Goal: Task Accomplishment & Management: Complete application form

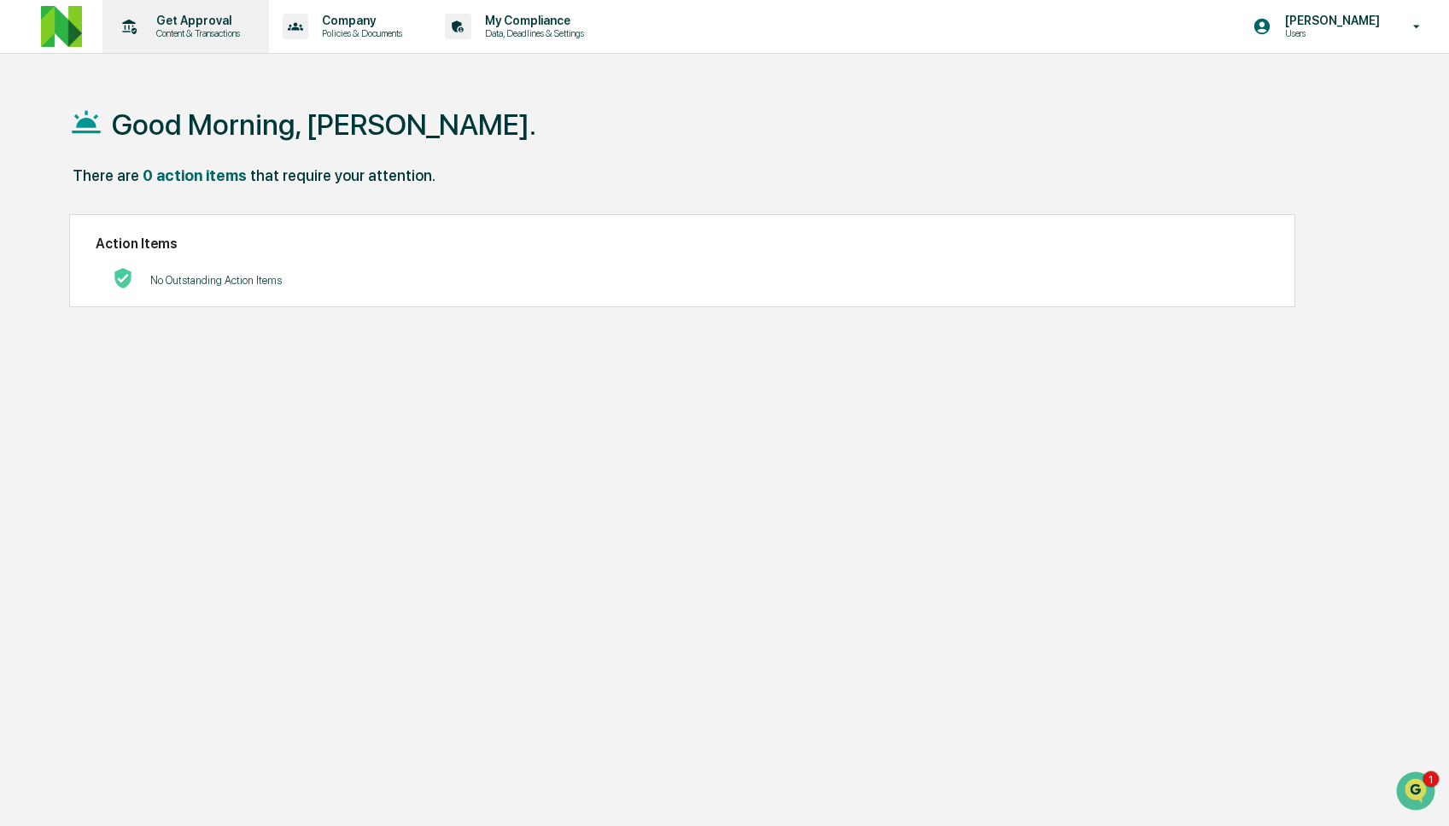
click at [194, 30] on p "Content & Transactions" at bounding box center [196, 33] width 106 height 12
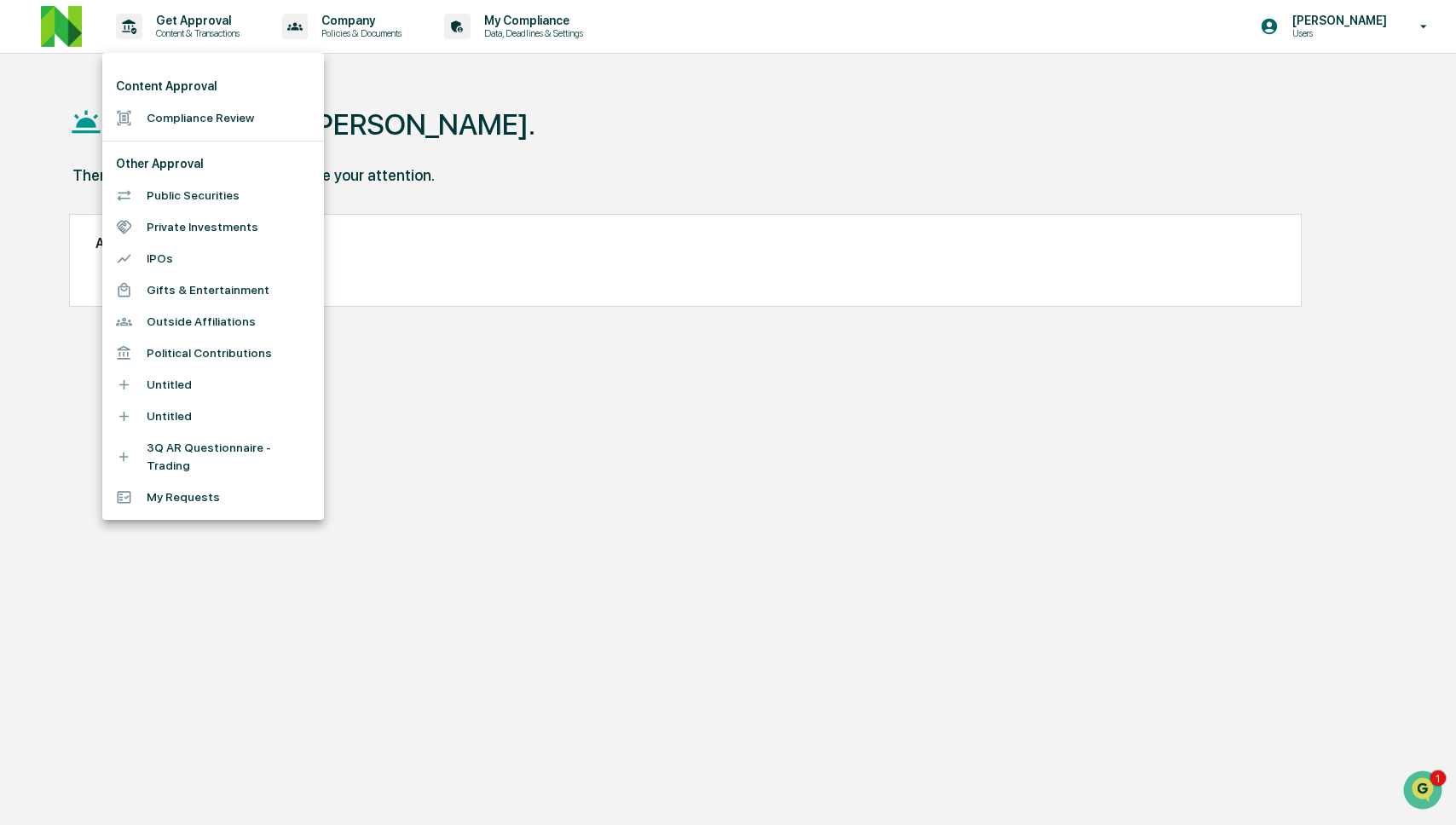
click at [187, 111] on li "Compliance Review" at bounding box center [213, 118] width 222 height 32
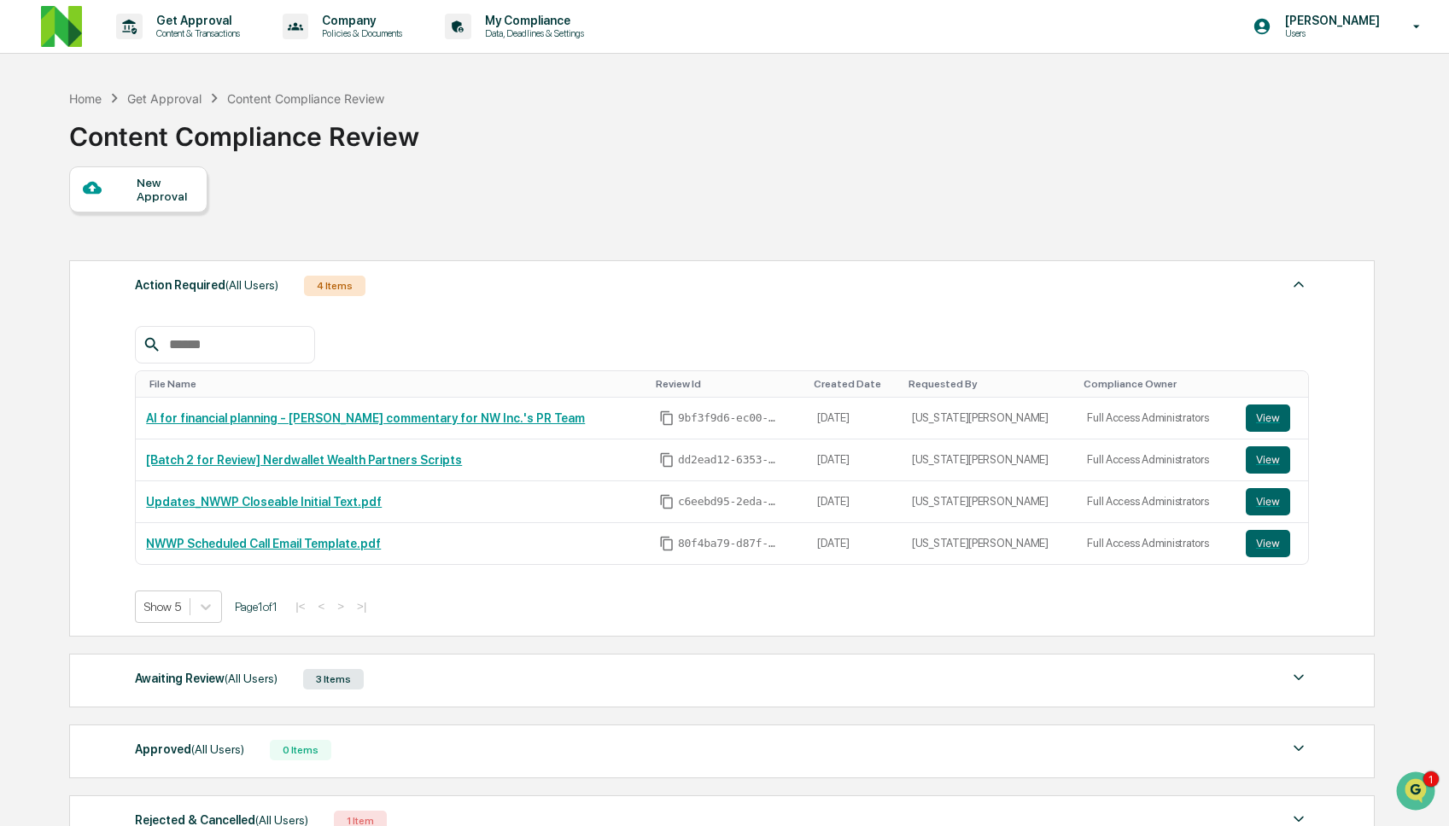
click at [261, 677] on span "(All Users)" at bounding box center [251, 679] width 53 height 14
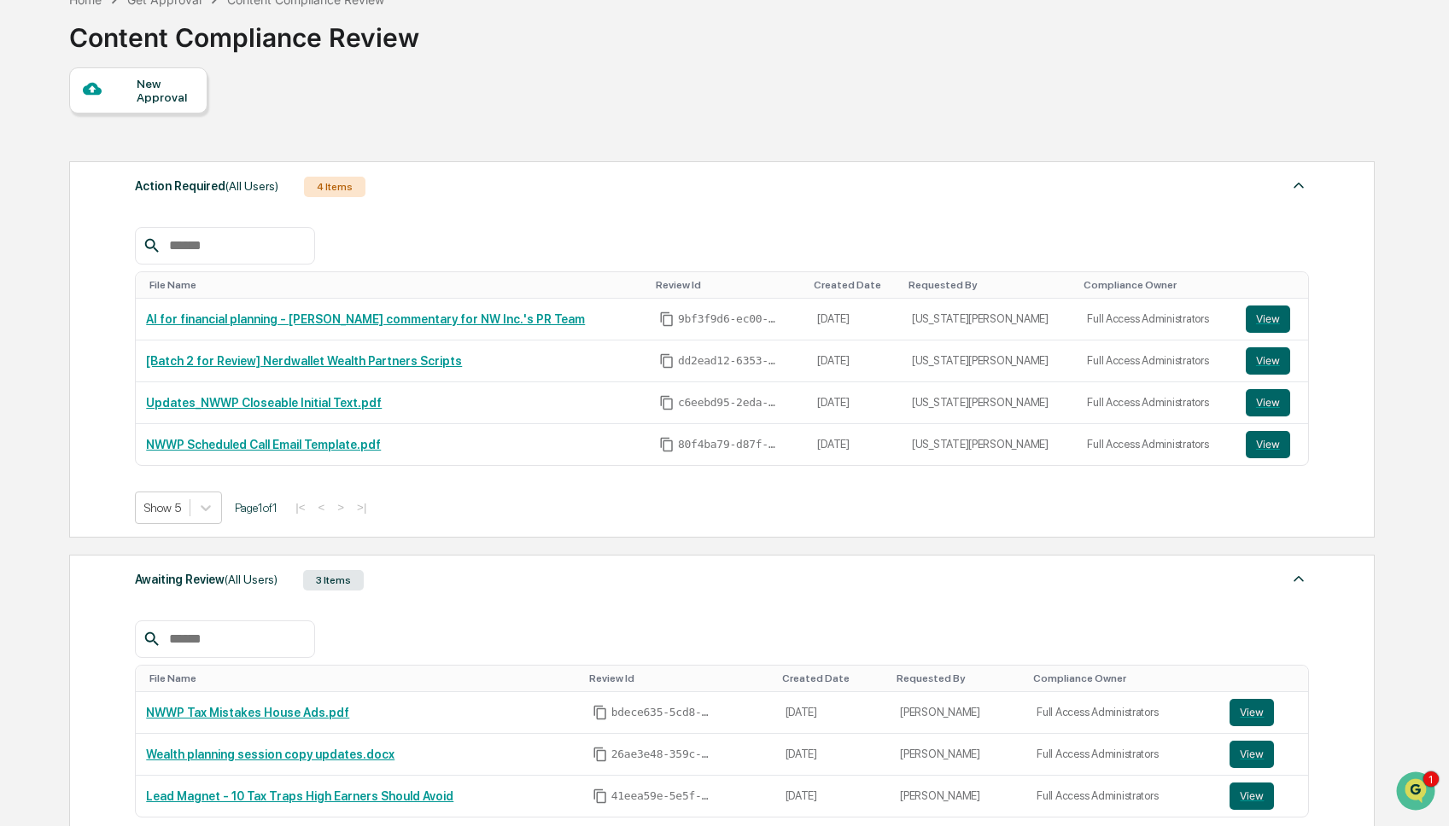
scroll to position [336, 0]
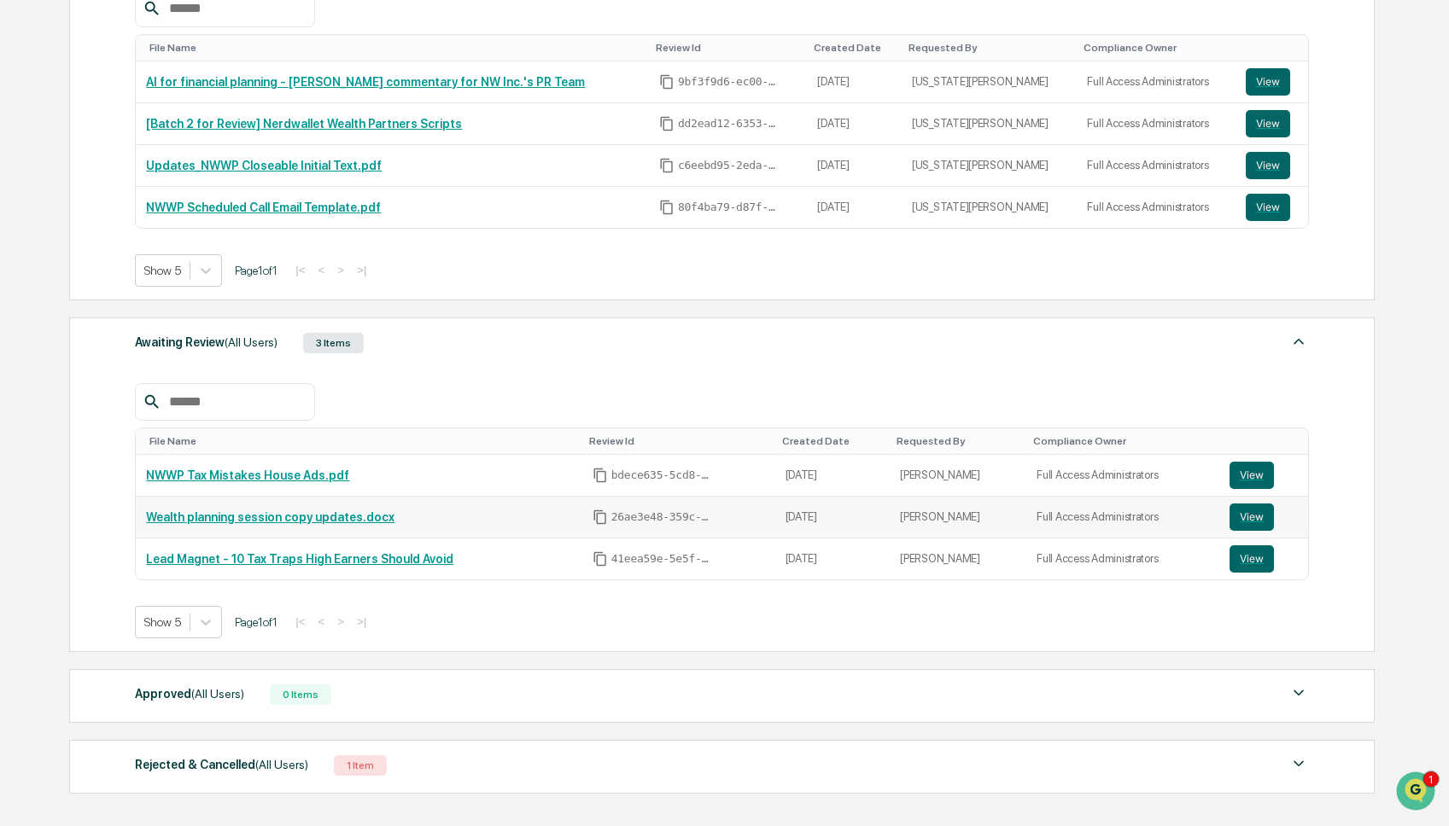
click at [283, 517] on link "Wealth planning session copy updates.docx" at bounding box center [270, 518] width 248 height 14
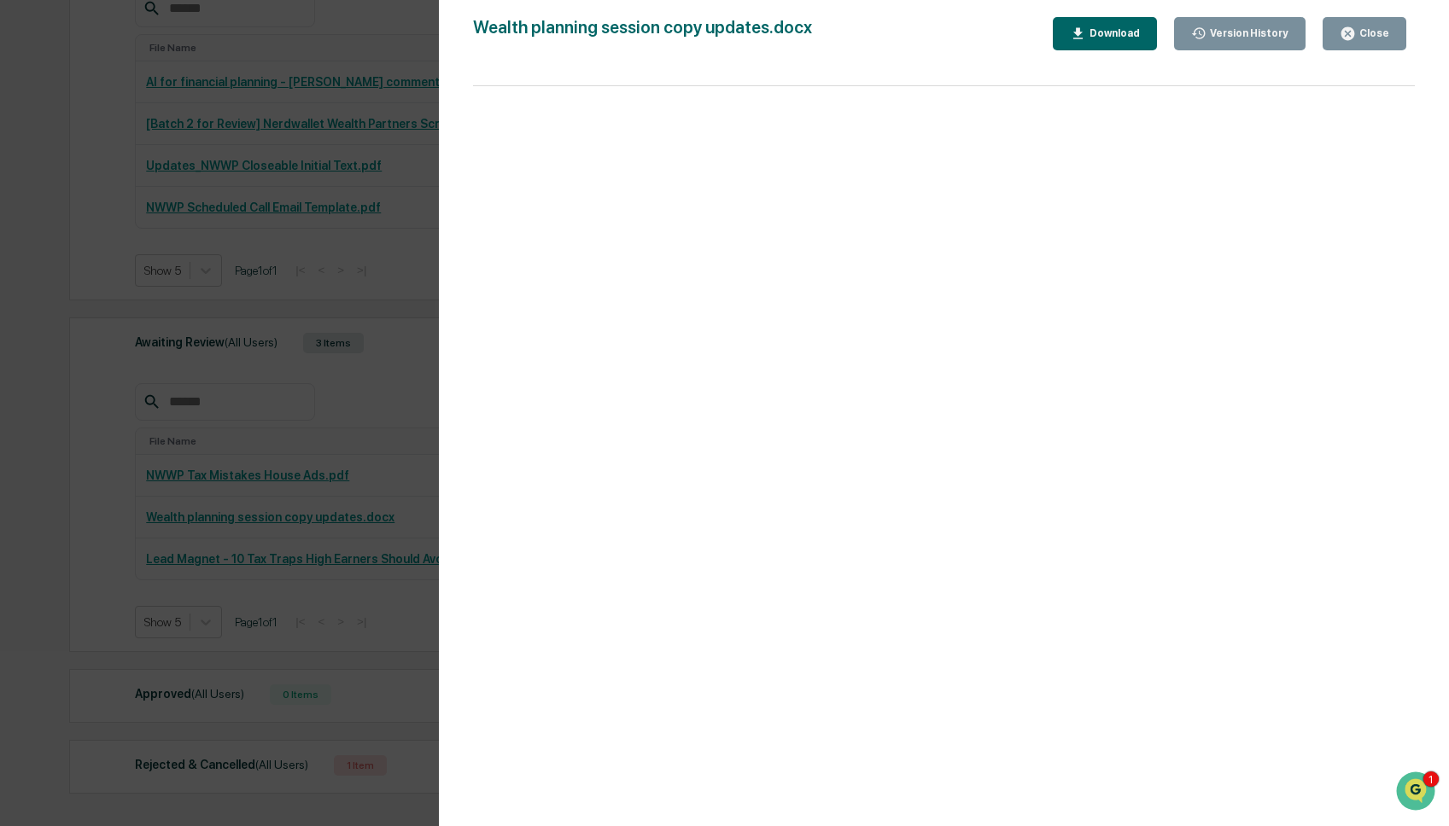
click at [1366, 36] on div "Close" at bounding box center [1372, 33] width 33 height 12
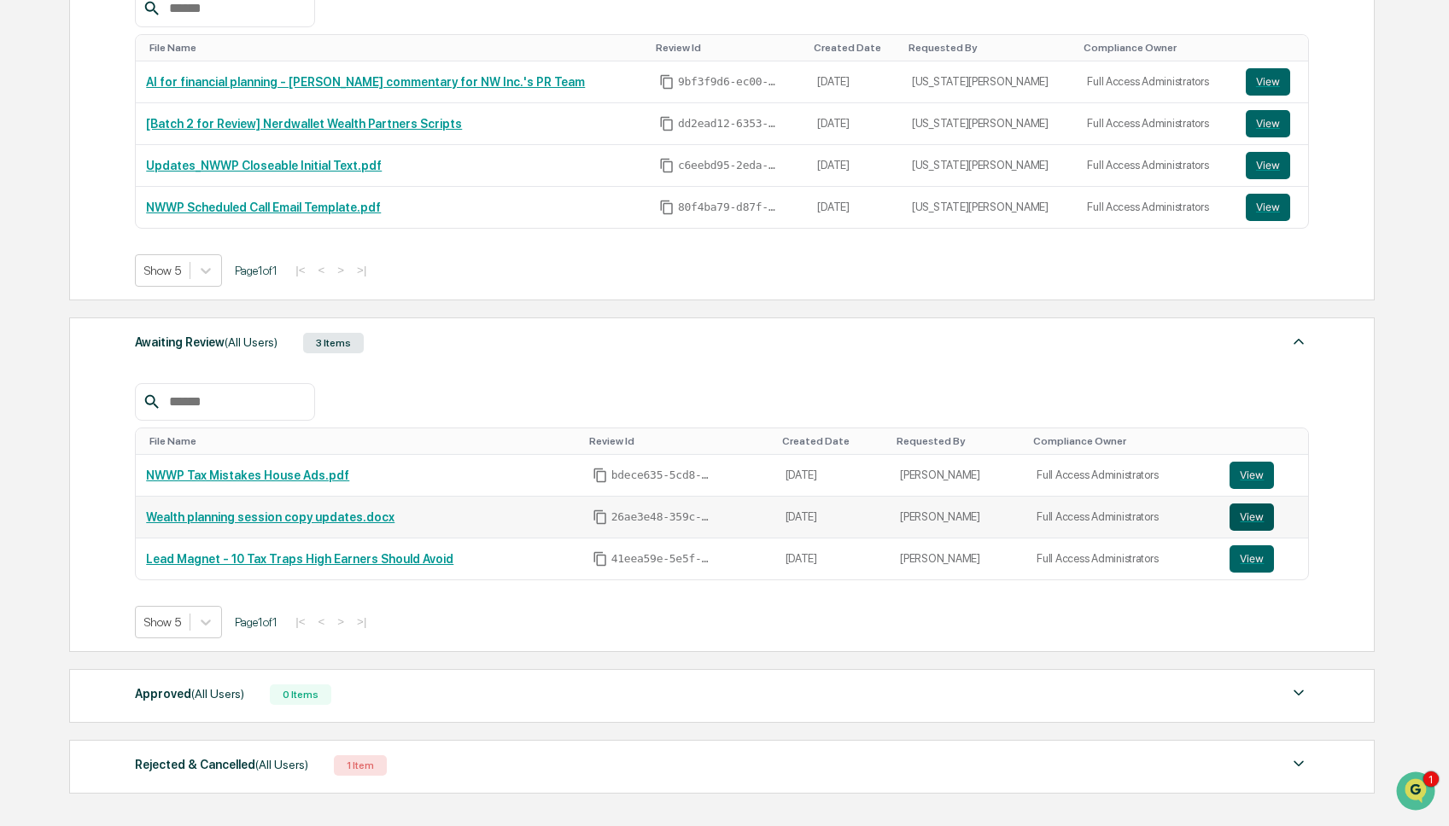
click at [1259, 520] on button "View" at bounding box center [1251, 517] width 44 height 27
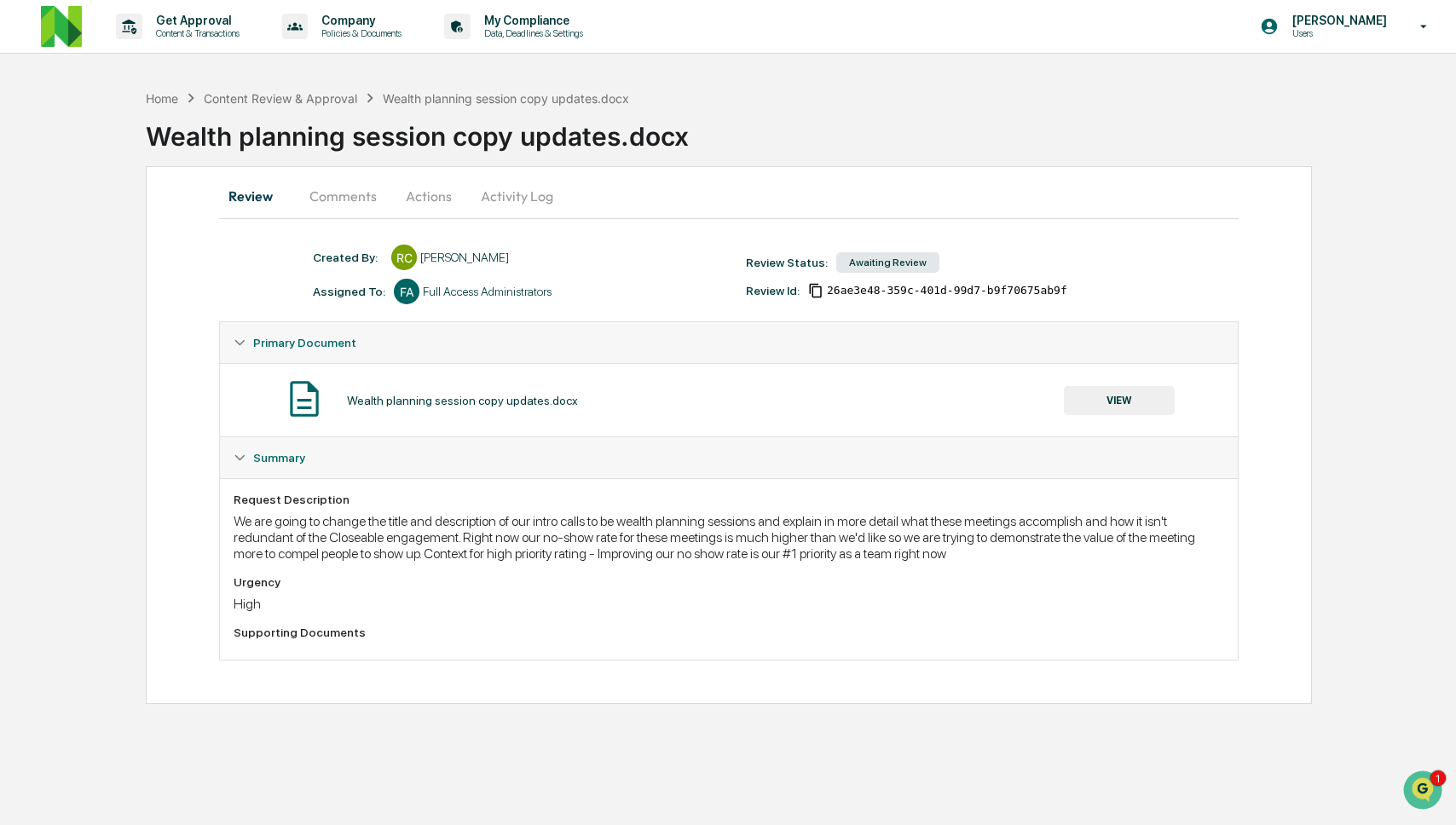
click at [357, 200] on button "Comments" at bounding box center [343, 196] width 95 height 41
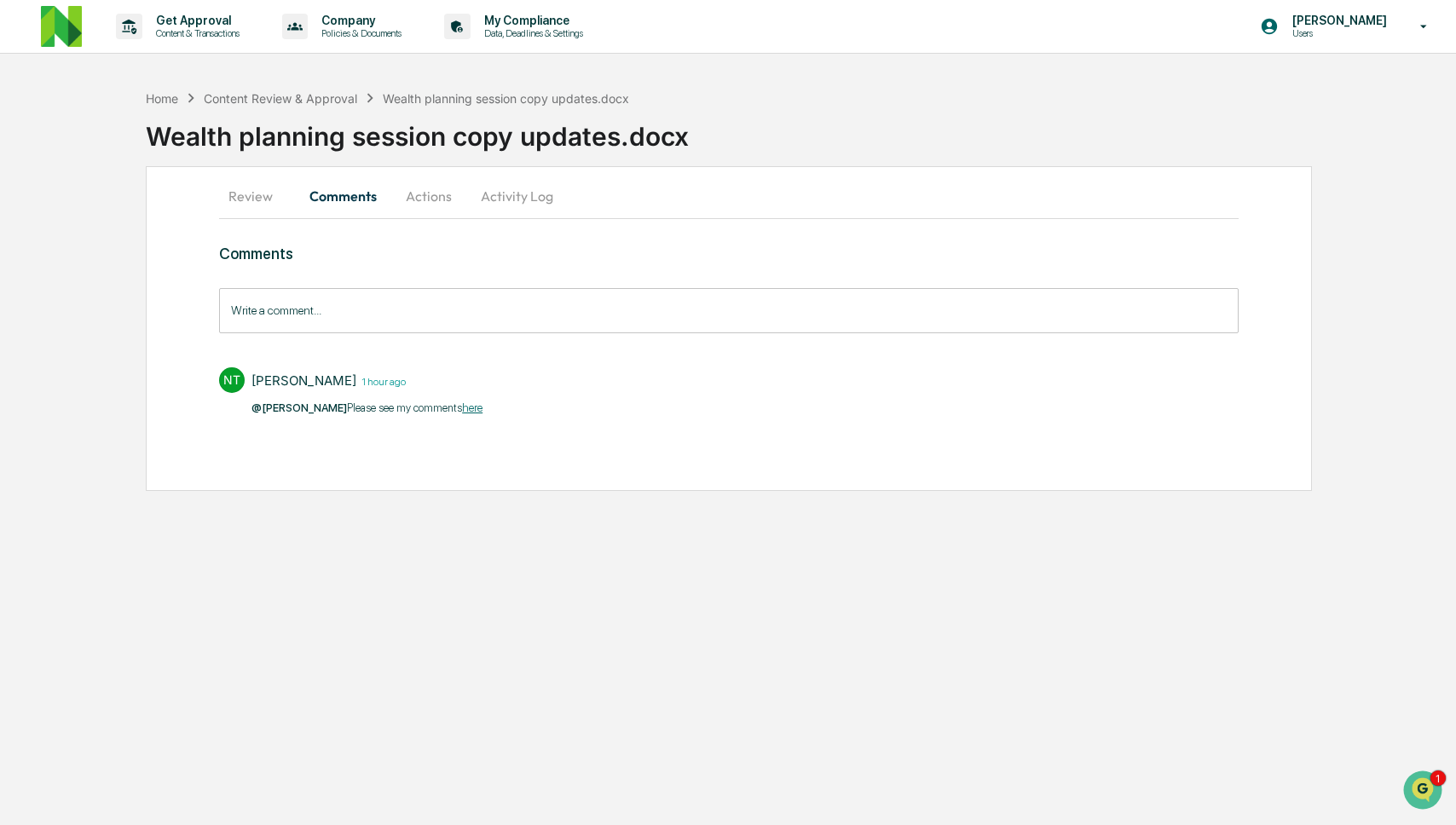
click at [428, 198] on button "Actions" at bounding box center [428, 196] width 77 height 41
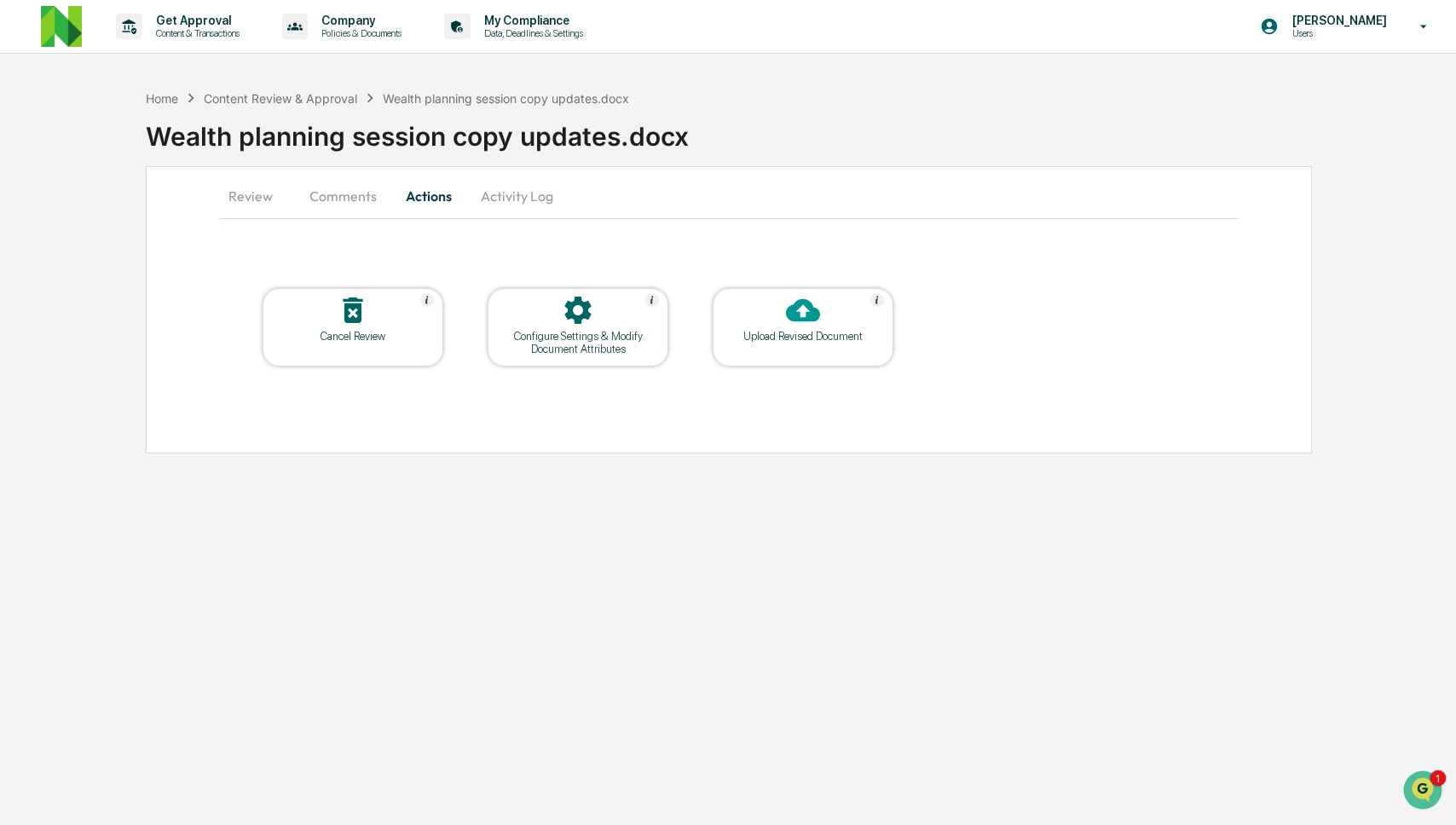
click at [799, 311] on icon at bounding box center [803, 311] width 34 height 34
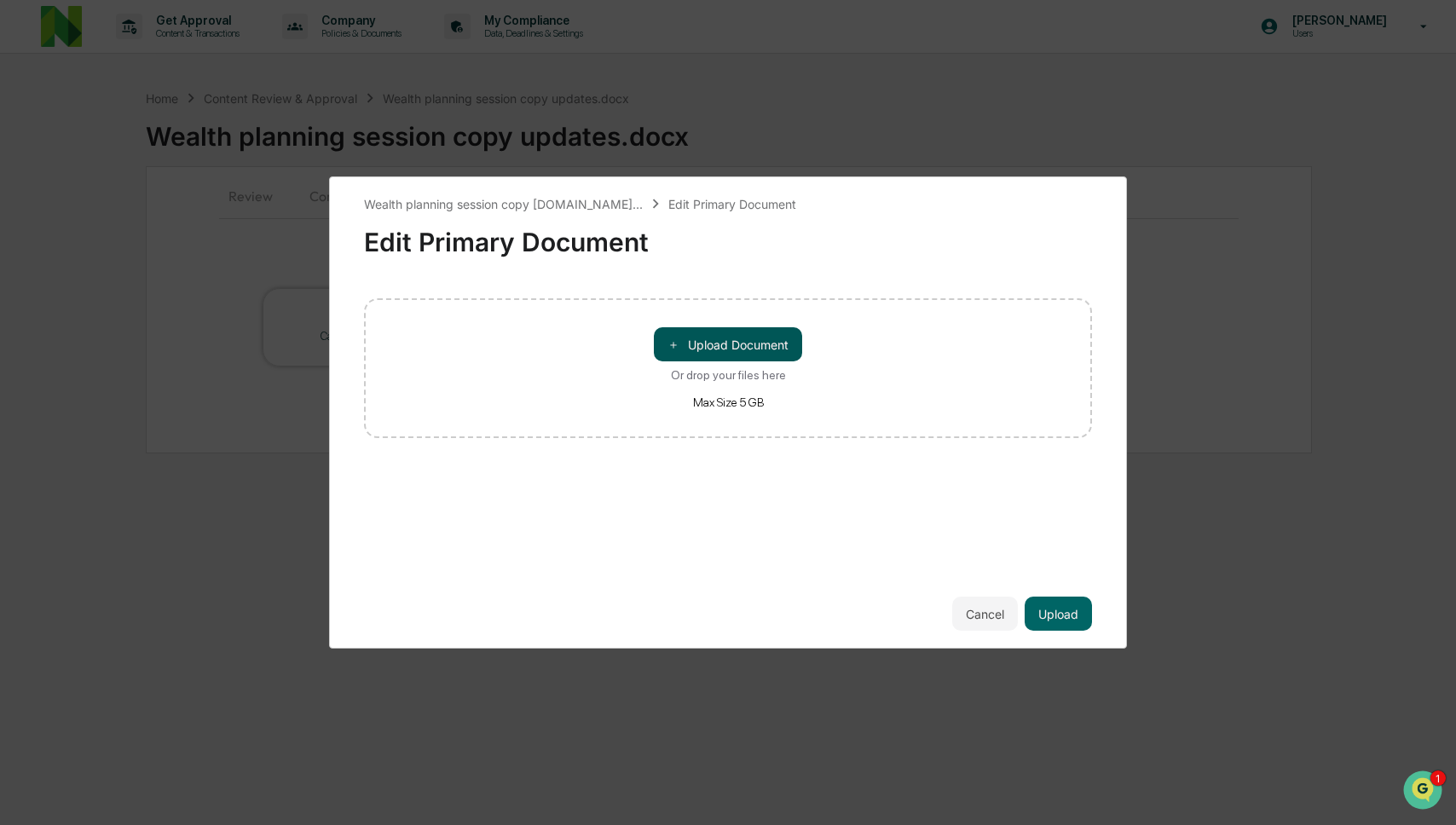
click at [710, 350] on button "＋ Upload Document" at bounding box center [728, 345] width 149 height 34
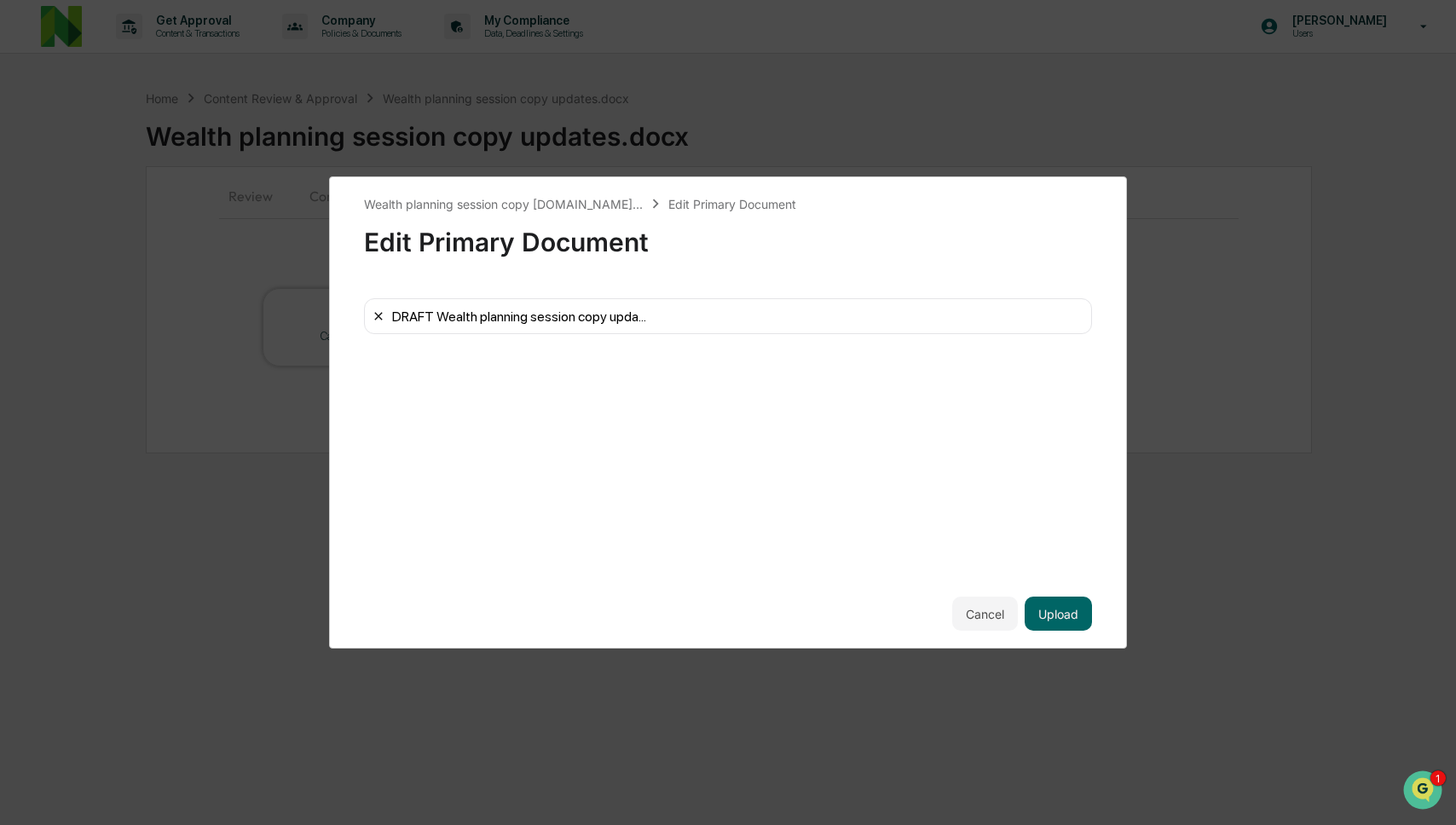
click at [384, 316] on icon at bounding box center [378, 317] width 14 height 14
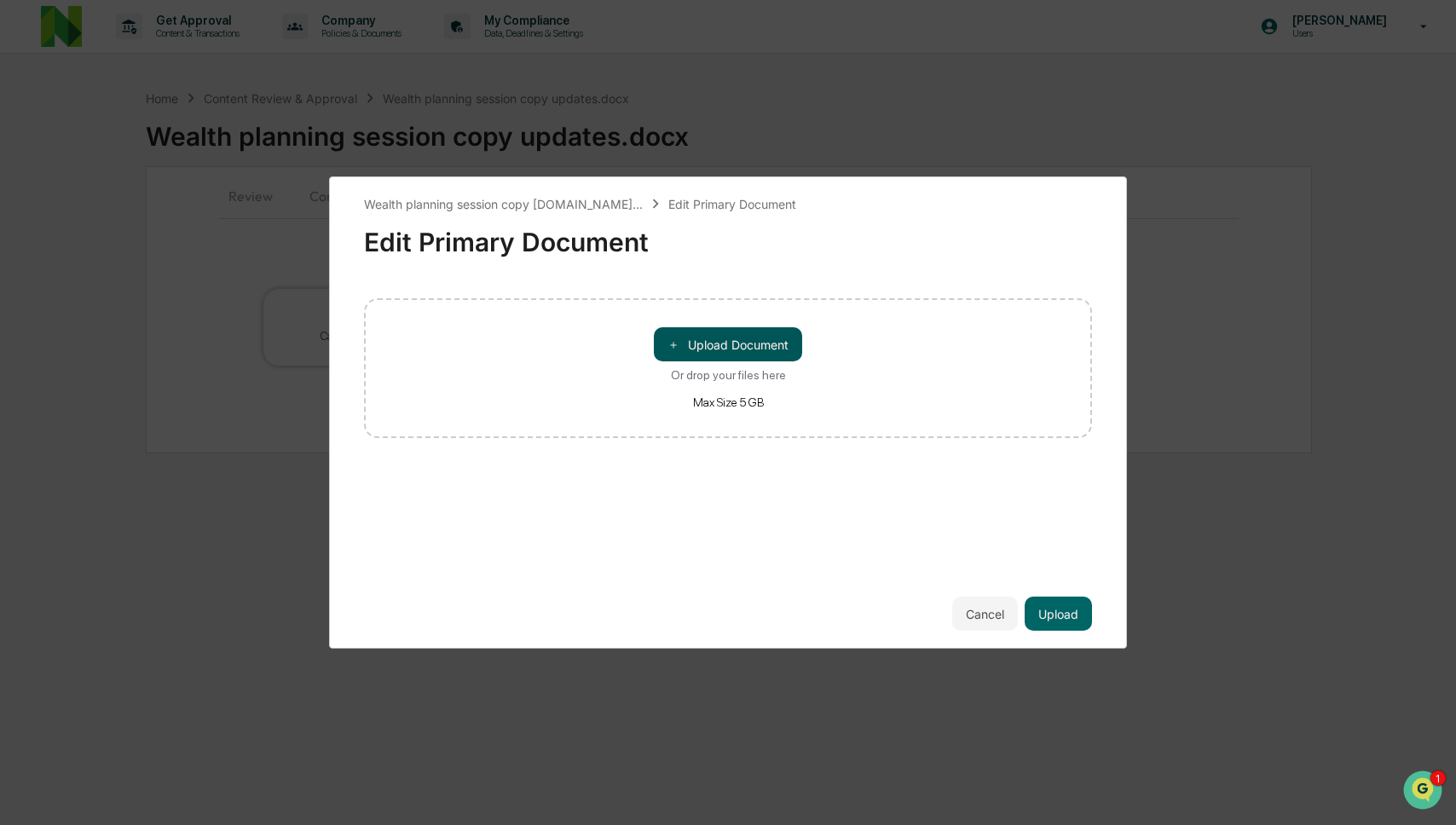
click at [769, 346] on button "＋ Upload Document" at bounding box center [728, 345] width 149 height 34
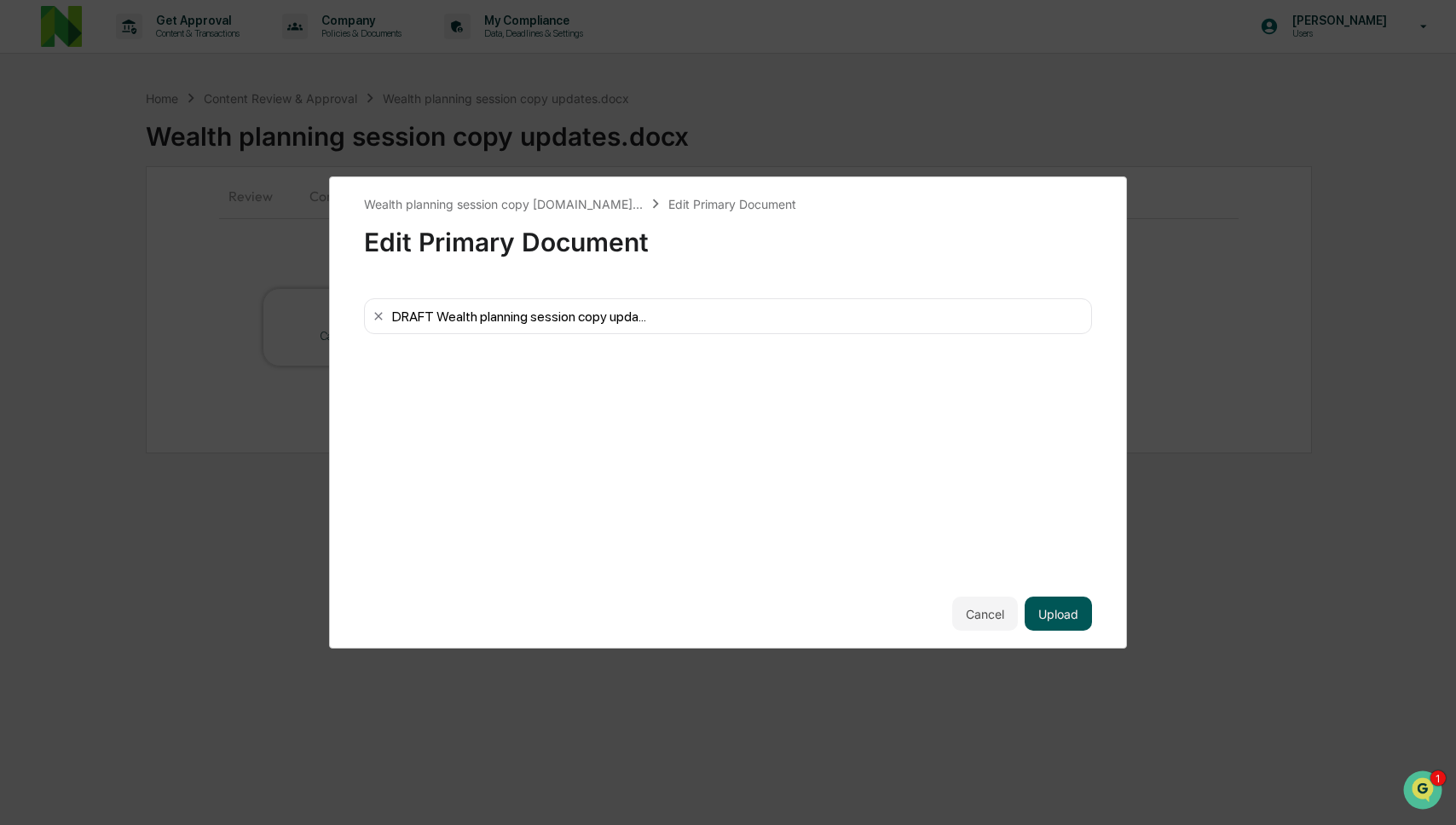
click at [1059, 620] on button "Upload" at bounding box center [1058, 614] width 67 height 34
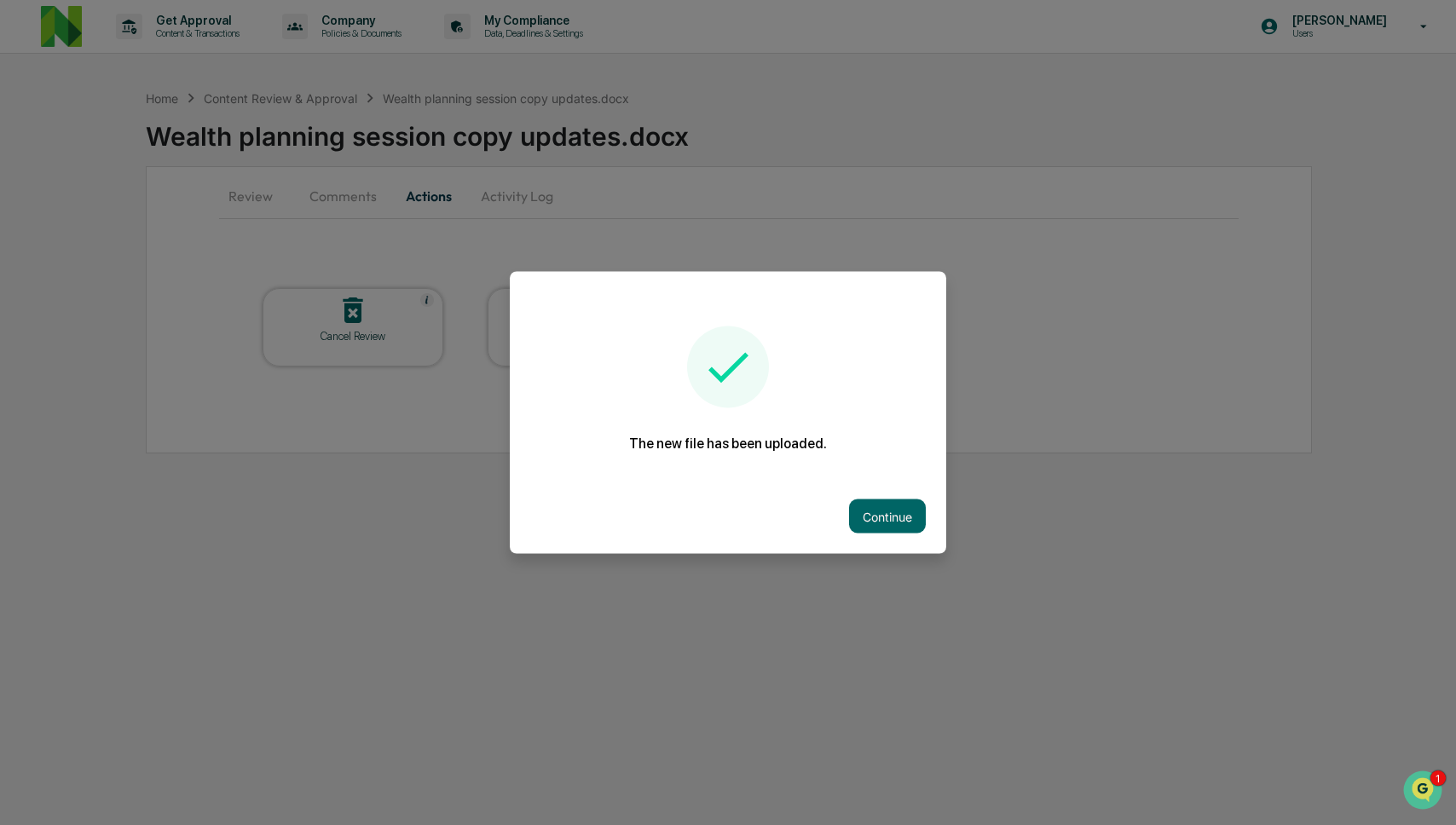
click at [904, 511] on button "Continue" at bounding box center [887, 516] width 77 height 34
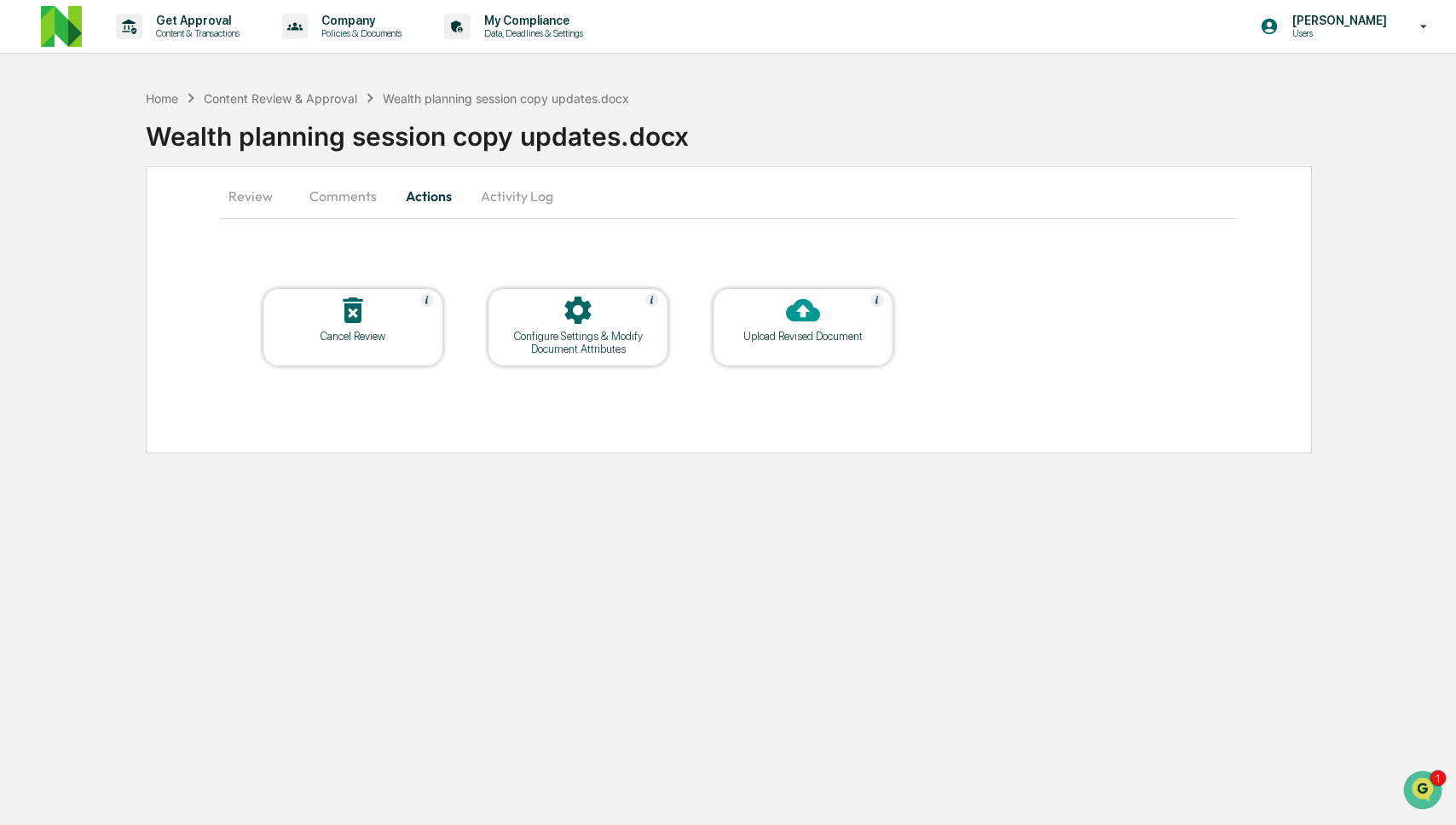
click at [350, 185] on button "Comments" at bounding box center [343, 196] width 95 height 41
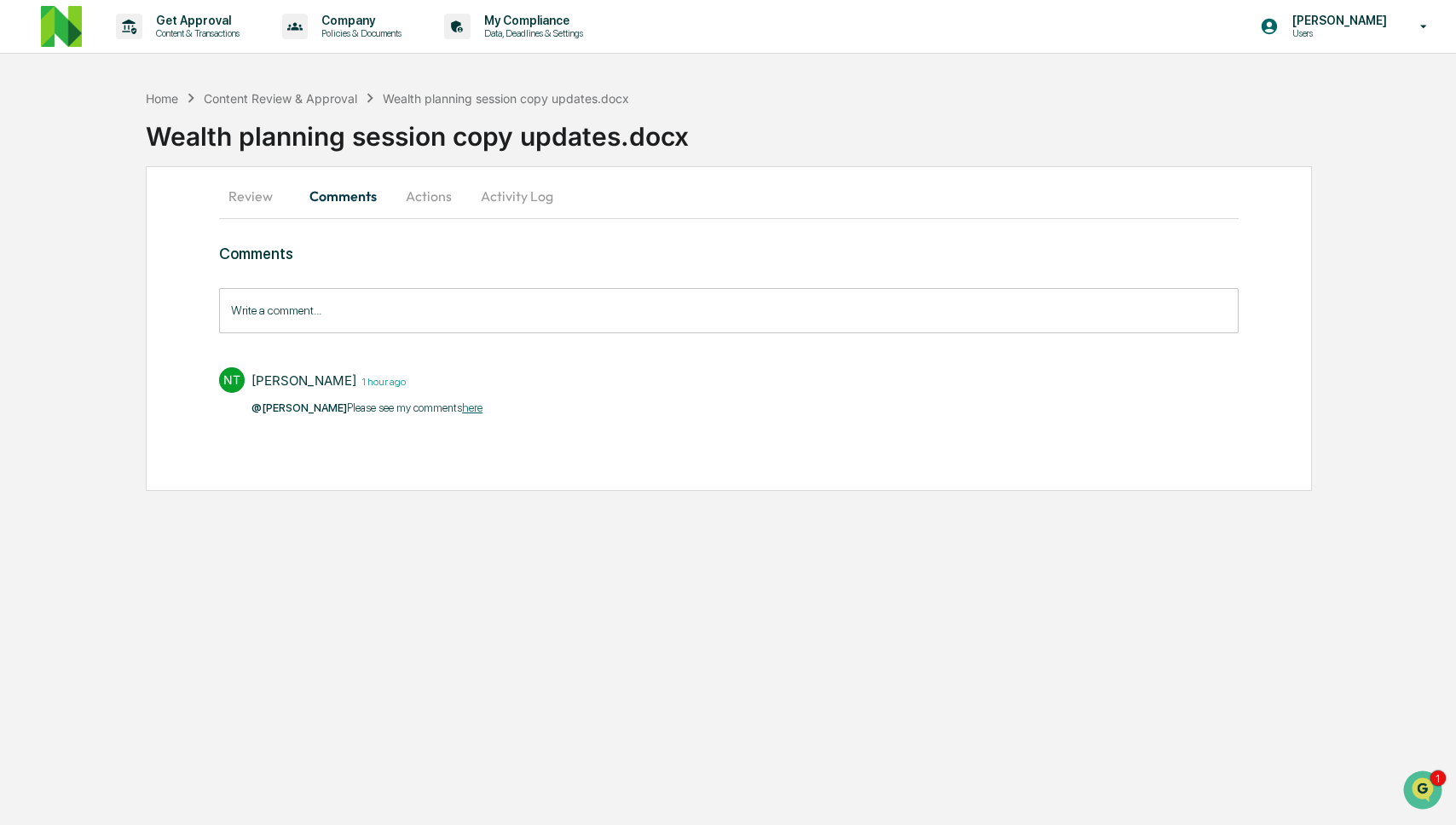
click at [342, 311] on input "Write a comment..." at bounding box center [728, 311] width 1020 height 45
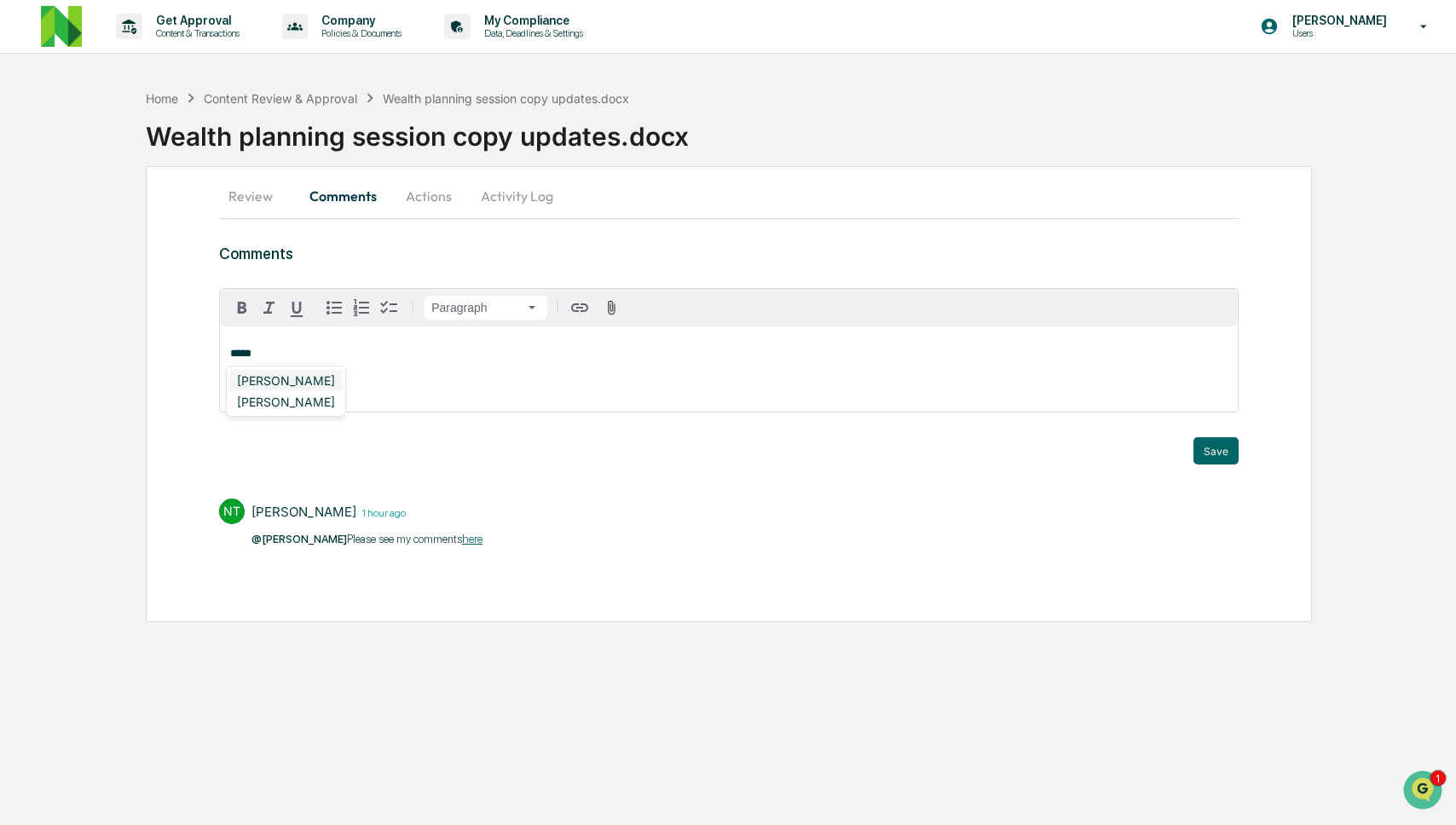
click at [299, 382] on div "Neshie Tiwari" at bounding box center [287, 381] width 112 height 21
click at [295, 406] on div "DeeAnn Dempsey" at bounding box center [342, 402] width 222 height 21
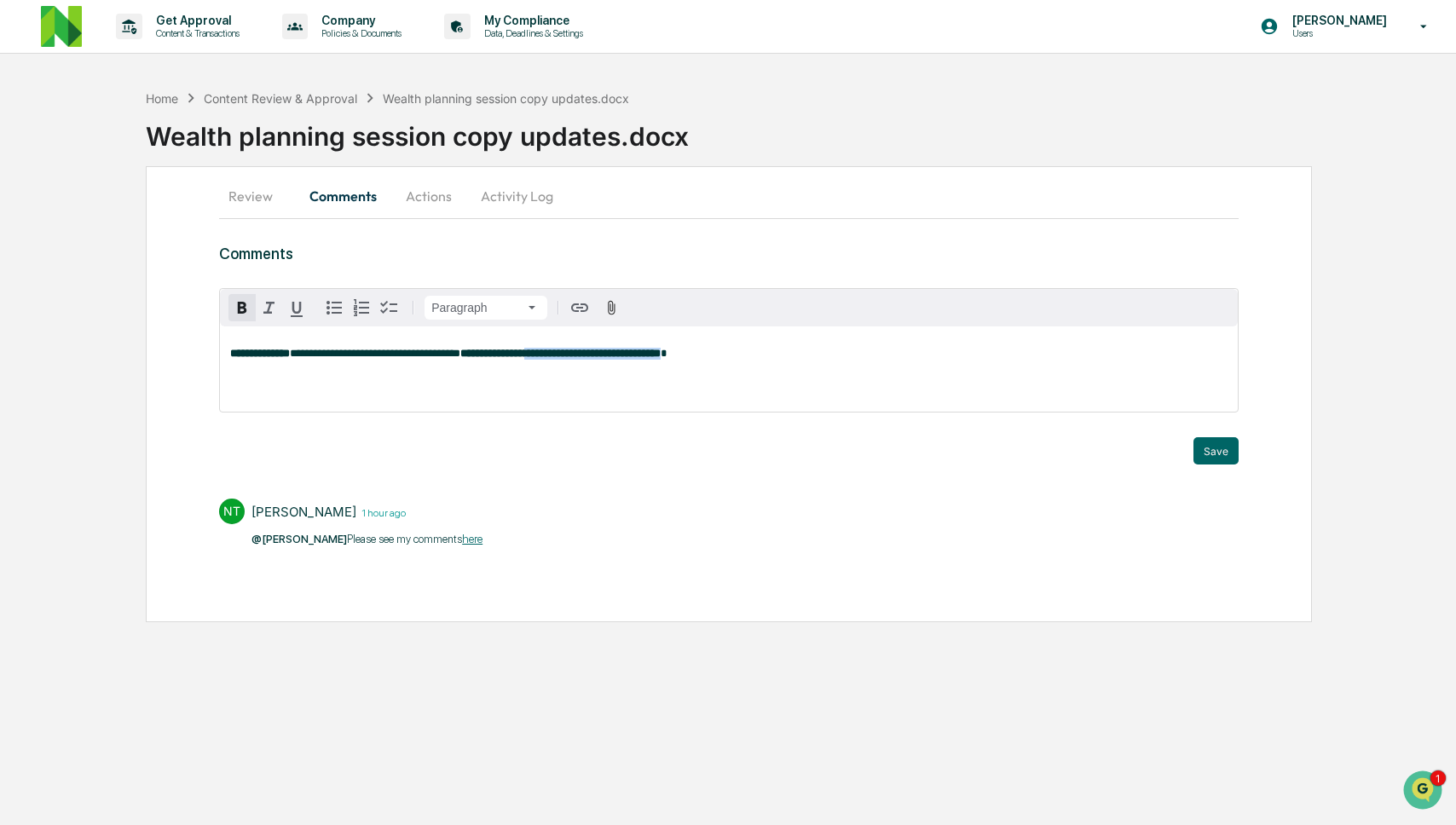
click at [634, 356] on strong "**********" at bounding box center [560, 353] width 201 height 11
click at [1054, 365] on div "**********" at bounding box center [728, 369] width 1018 height 85
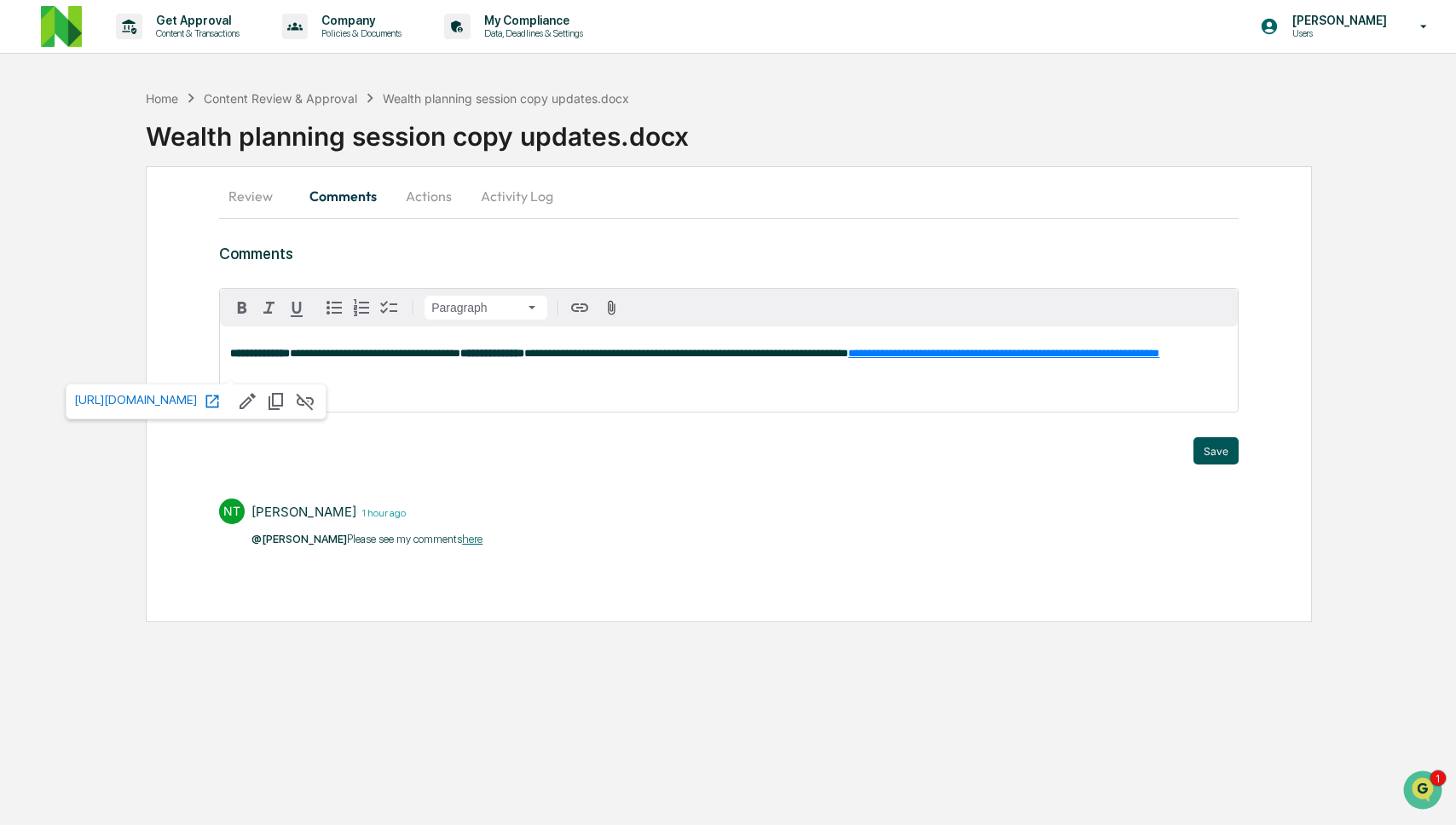
click at [1225, 452] on button "Save" at bounding box center [1215, 450] width 45 height 27
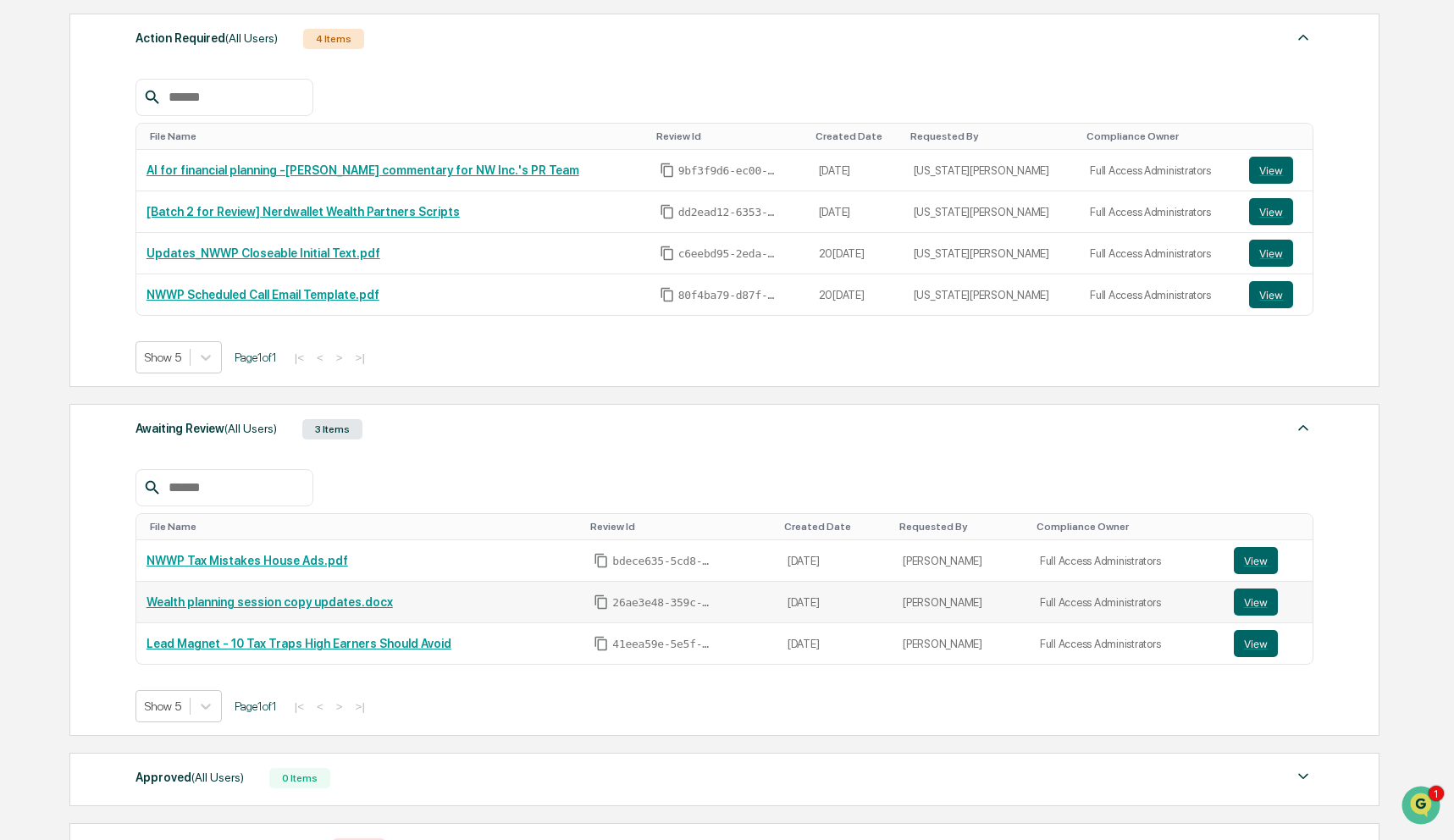
click at [1048, 593] on td "Full Access Administrators" at bounding box center [1127, 603] width 194 height 42
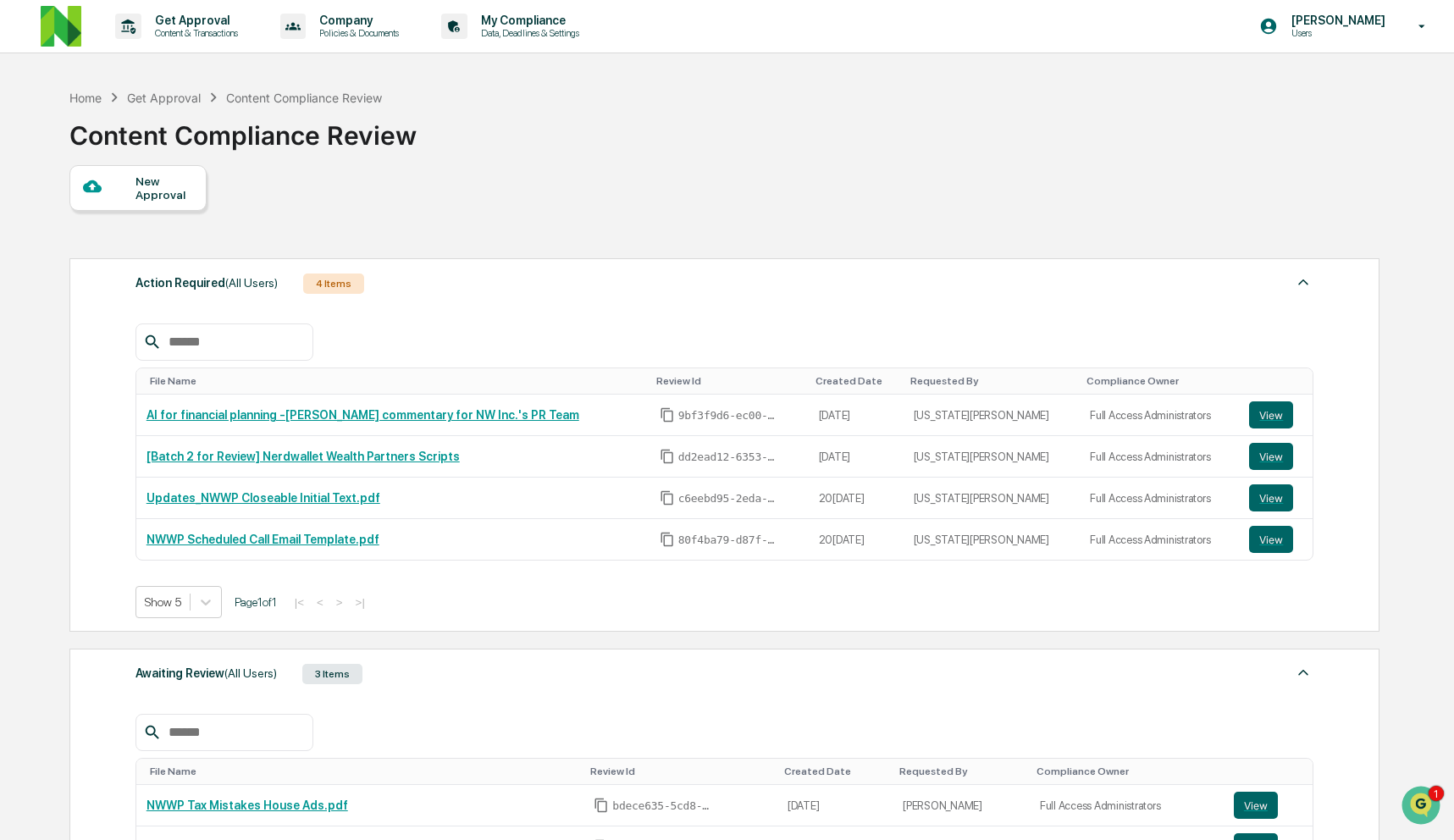
click at [170, 182] on div "New Approval" at bounding box center [164, 187] width 57 height 27
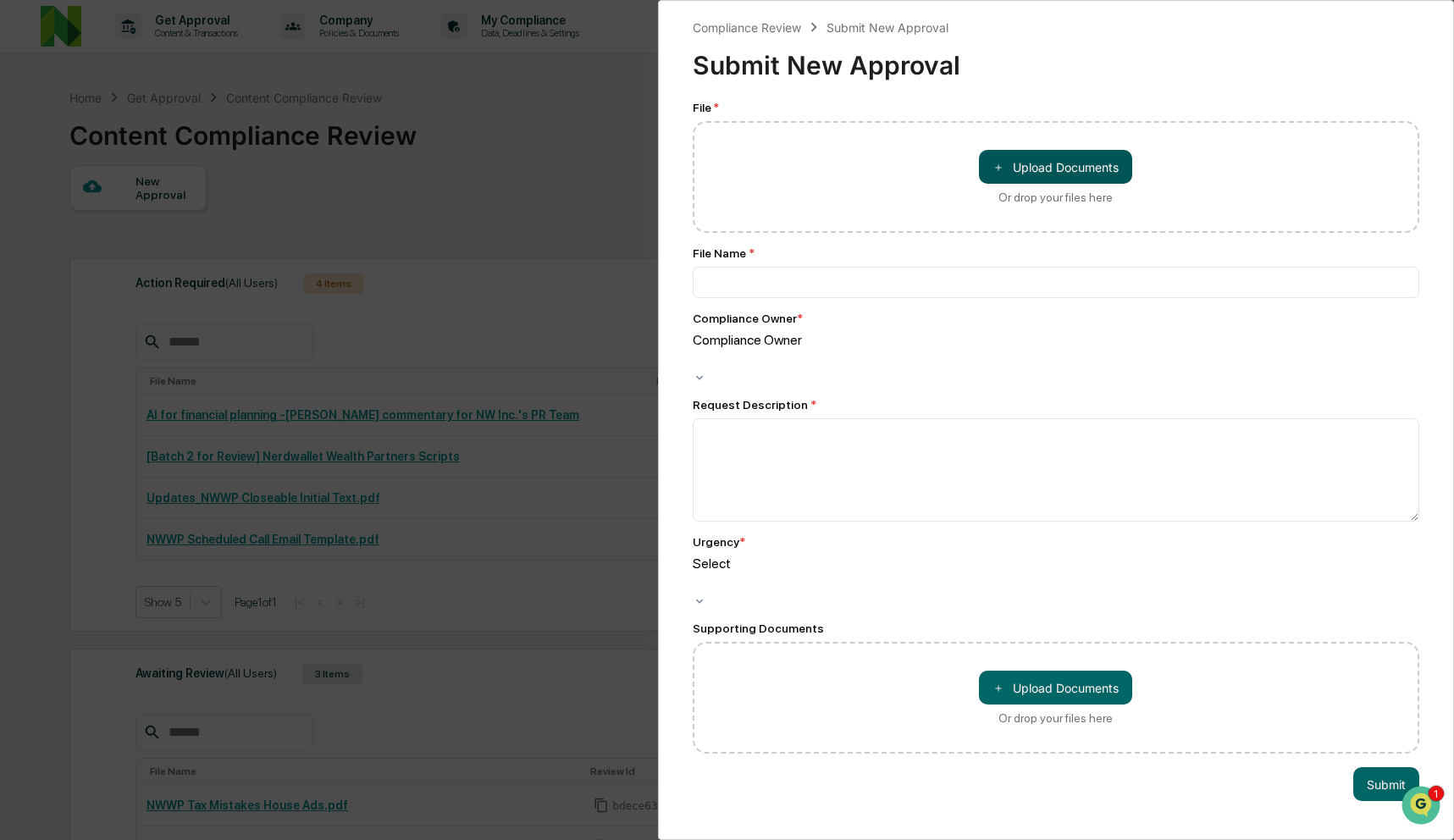
click at [1022, 168] on button "＋ Upload Documents" at bounding box center [1055, 167] width 154 height 34
click at [697, 354] on div at bounding box center [695, 360] width 3 height 20
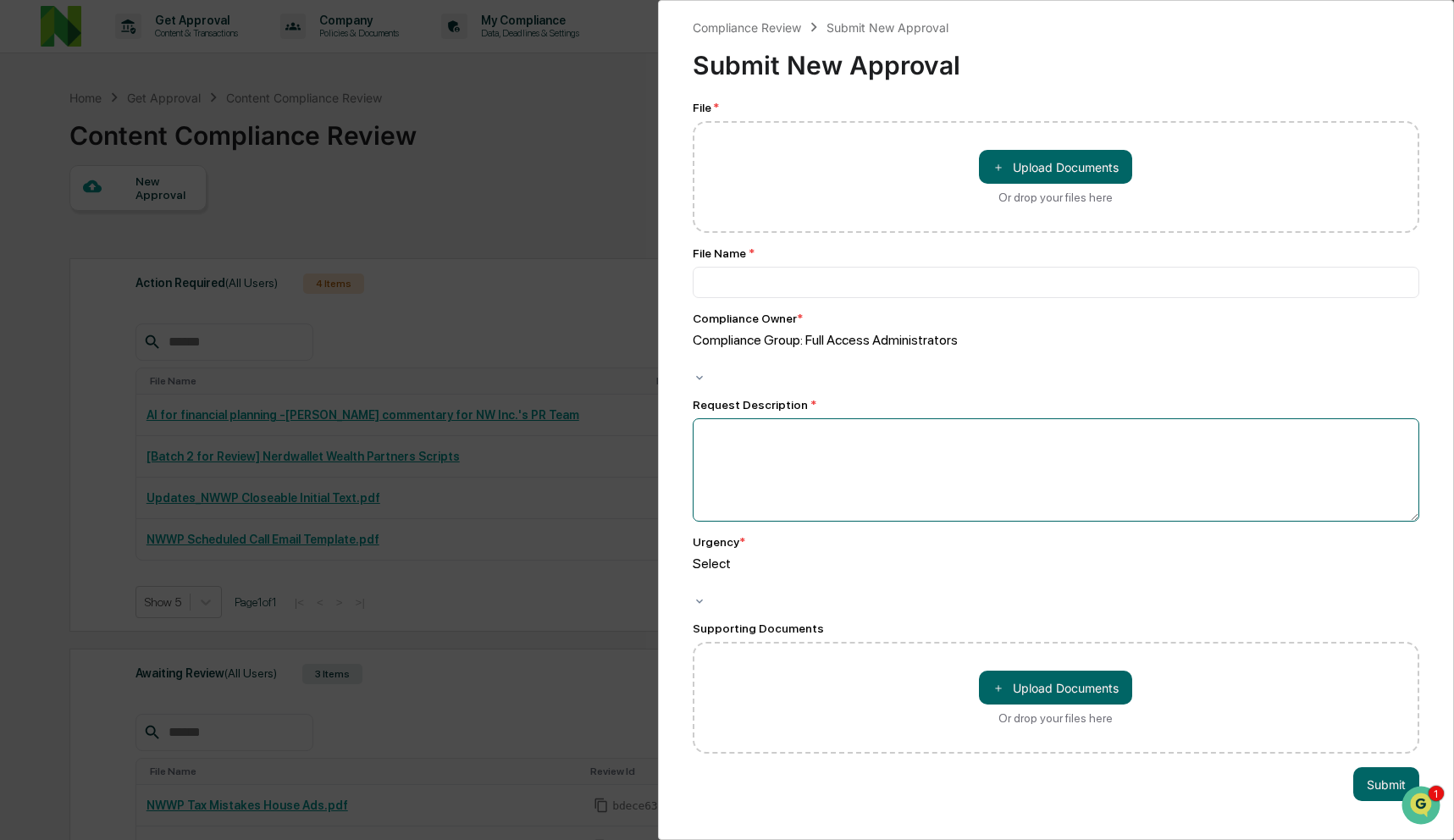
click at [958, 422] on textarea at bounding box center [1055, 470] width 727 height 103
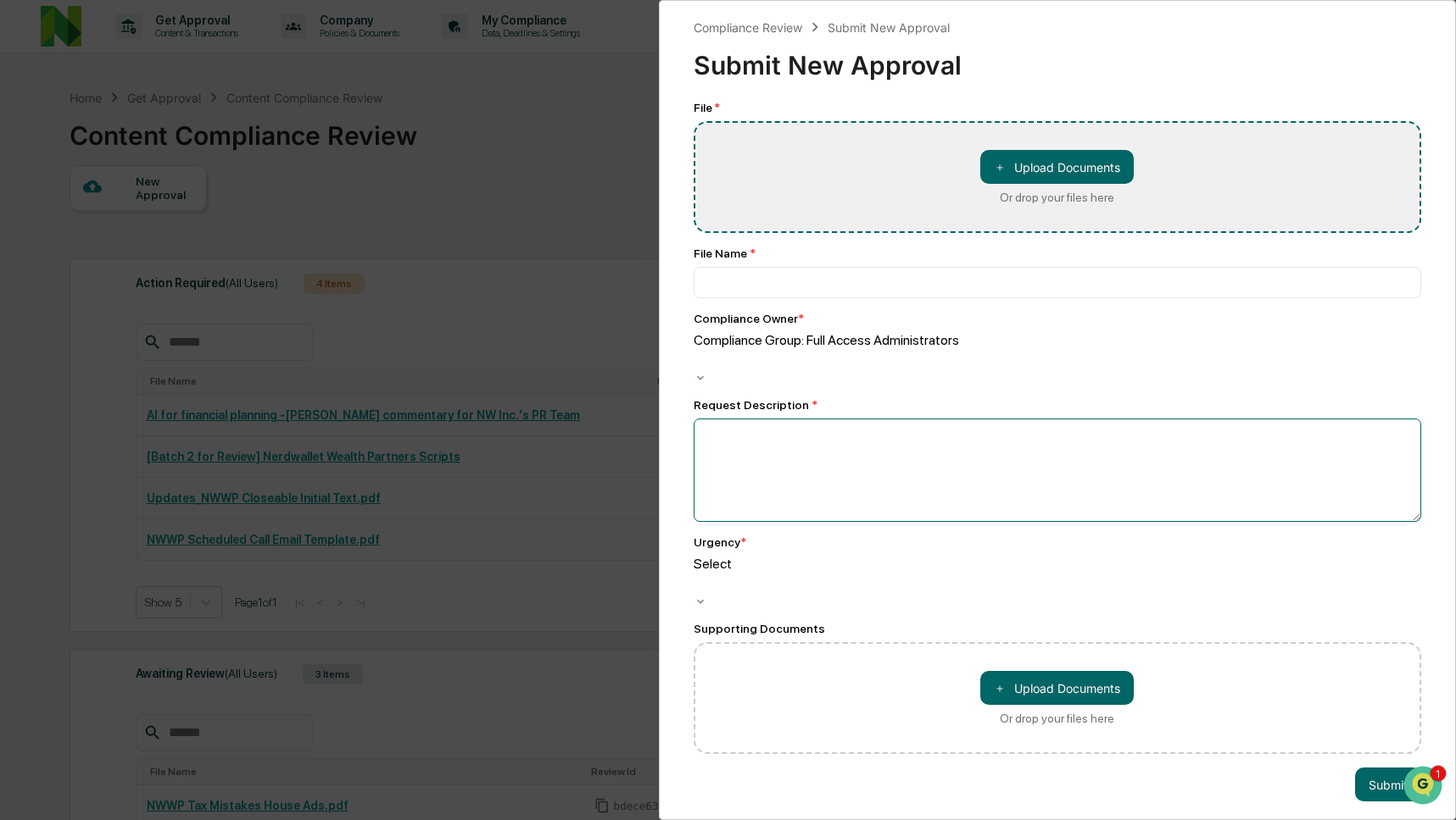
type input "**********"
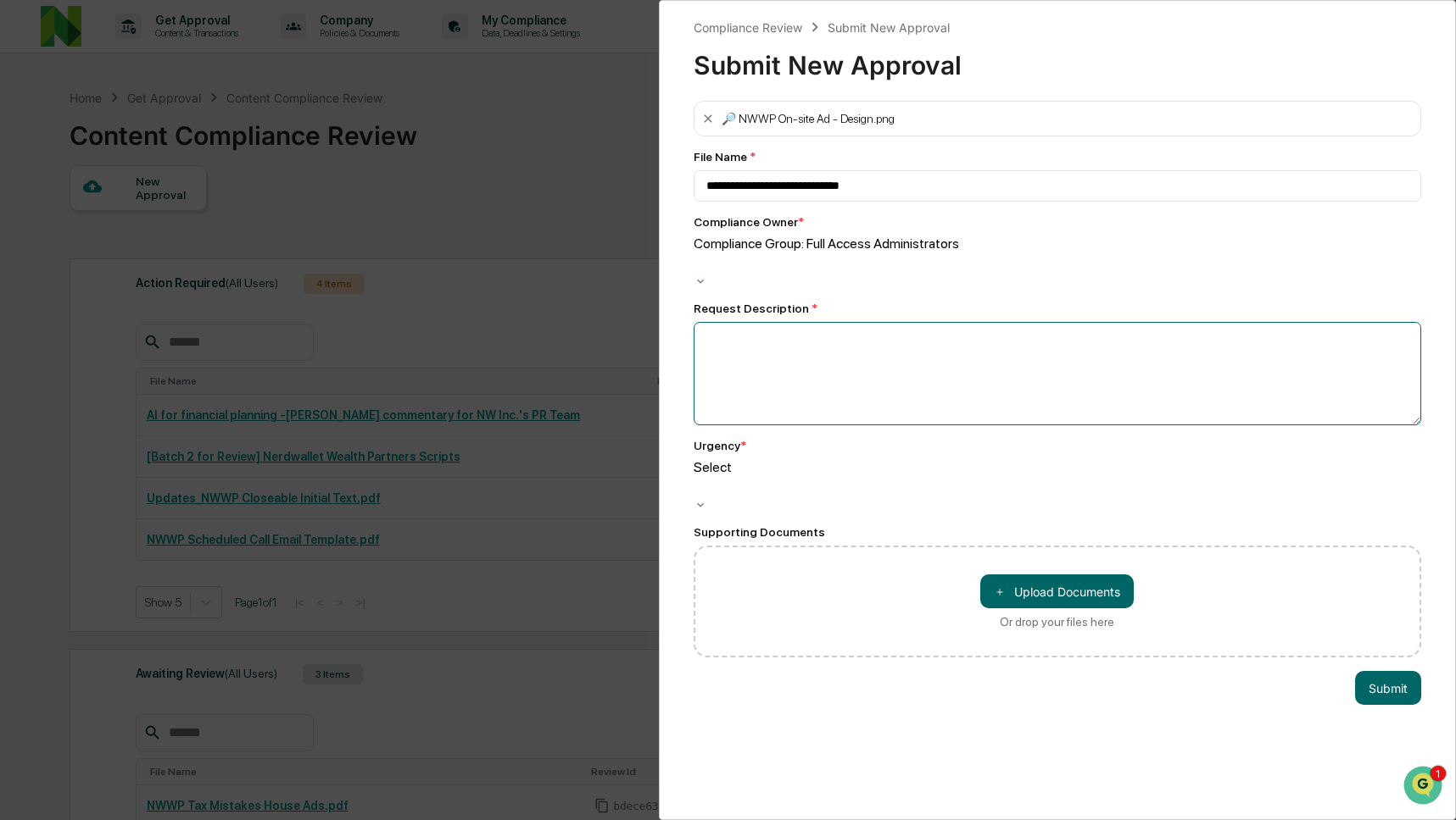
click at [770, 322] on textarea at bounding box center [1057, 373] width 728 height 103
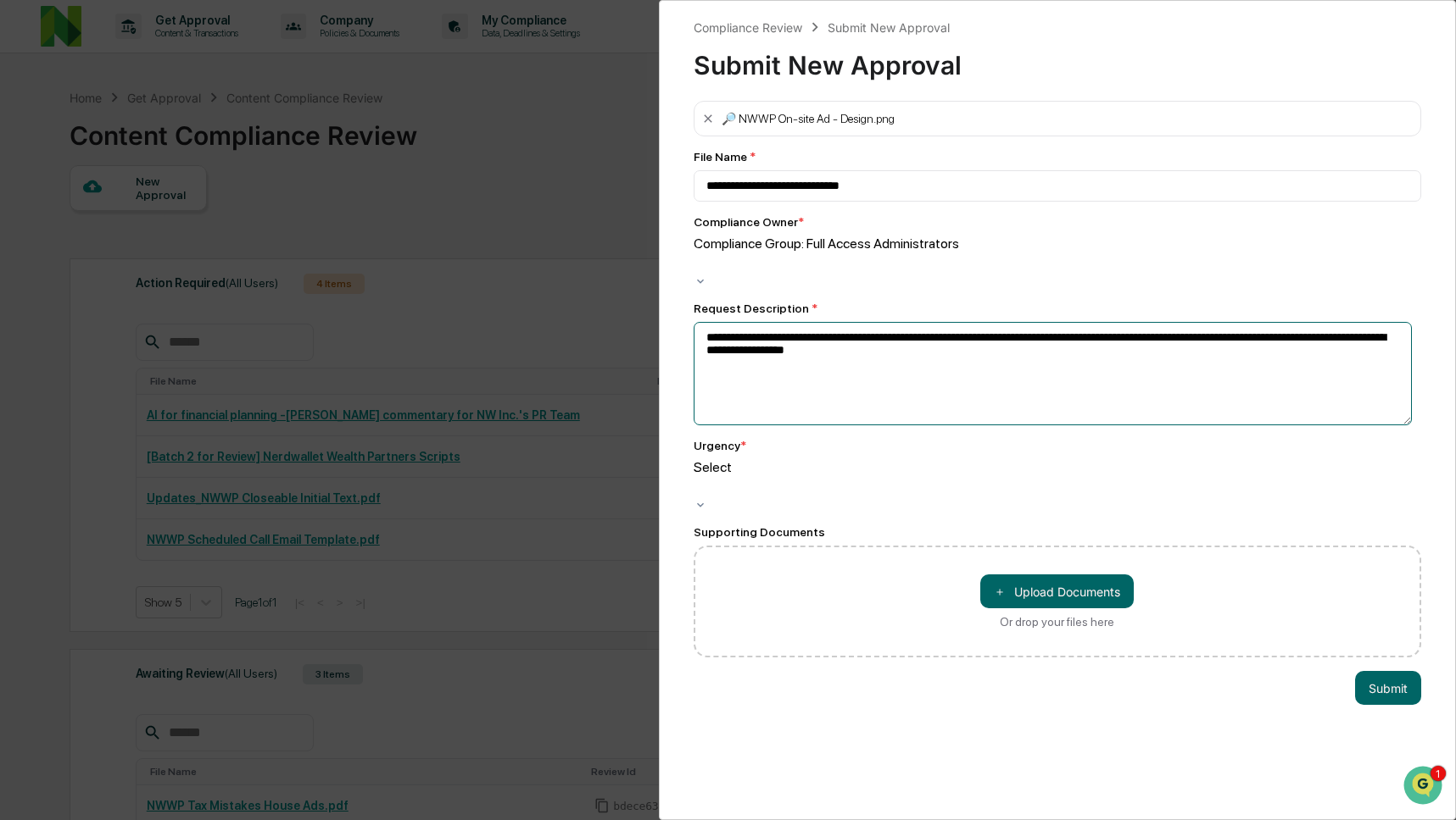
click at [1033, 351] on textarea "**********" at bounding box center [1053, 373] width 719 height 103
paste textarea "**********"
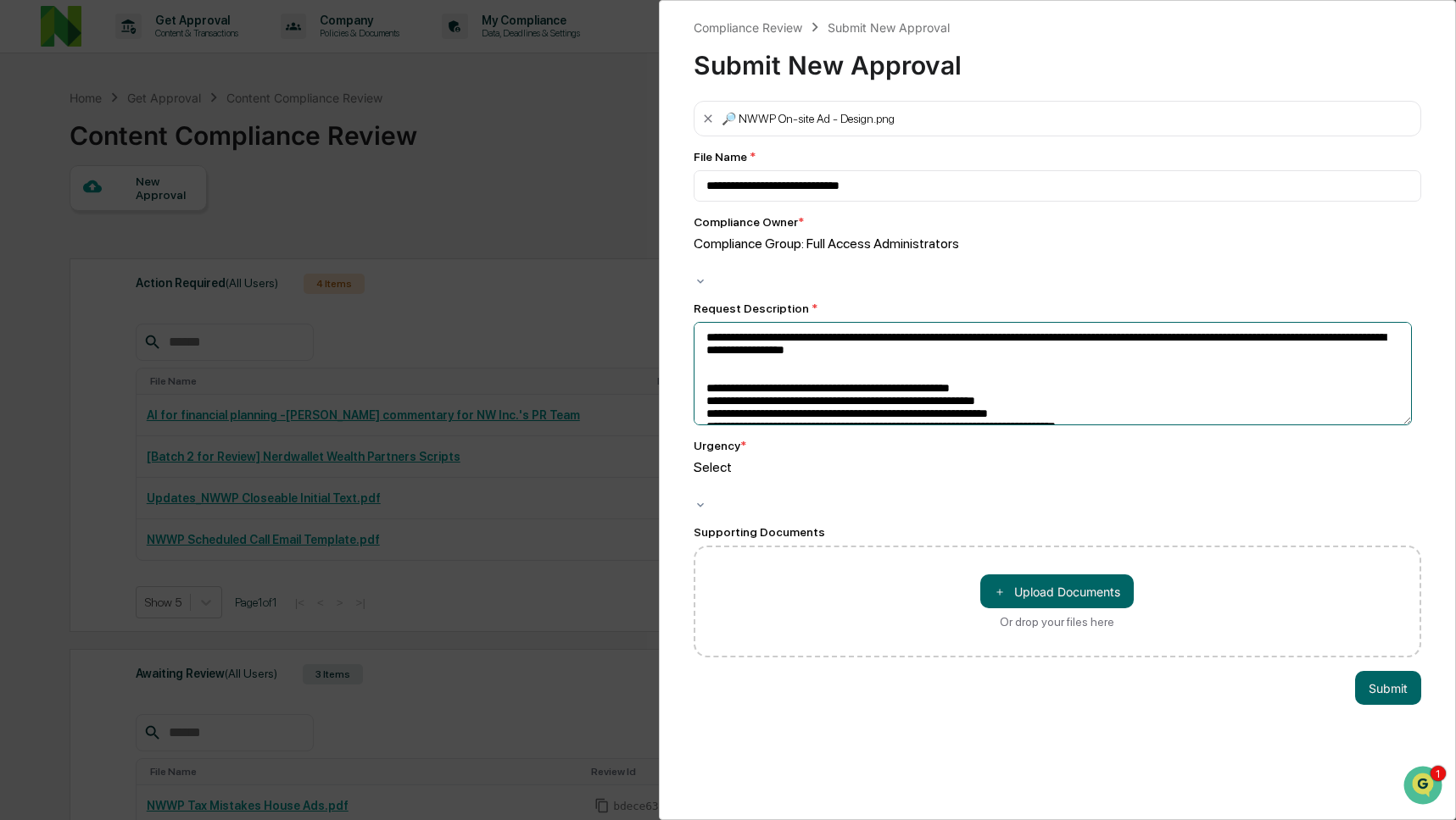
click at [1245, 340] on textarea at bounding box center [1053, 373] width 719 height 103
click at [1221, 337] on textarea at bounding box center [1053, 373] width 719 height 103
click at [1285, 334] on textarea at bounding box center [1053, 373] width 719 height 103
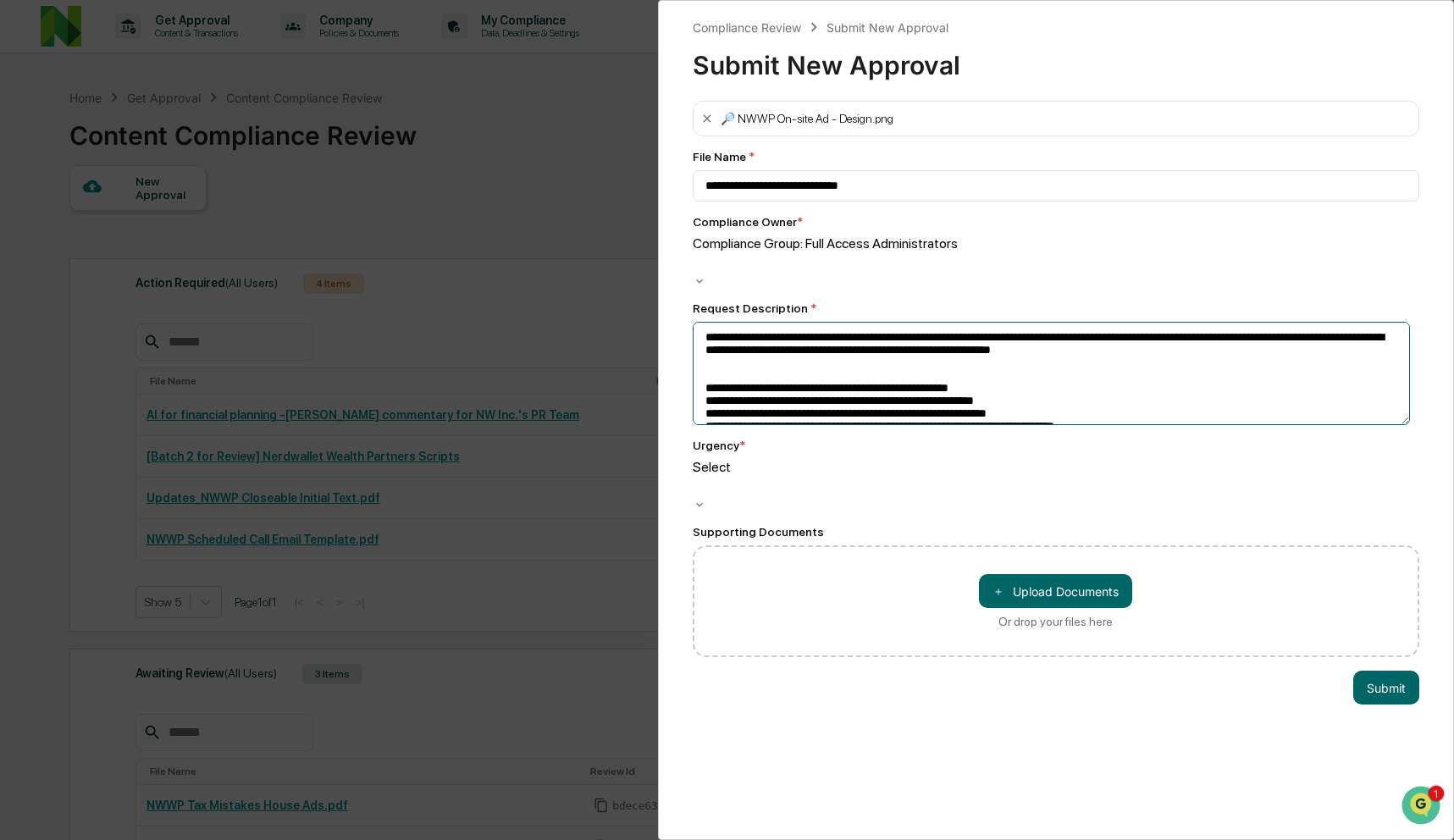
click at [1190, 335] on textarea at bounding box center [1051, 373] width 718 height 103
paste textarea "**********"
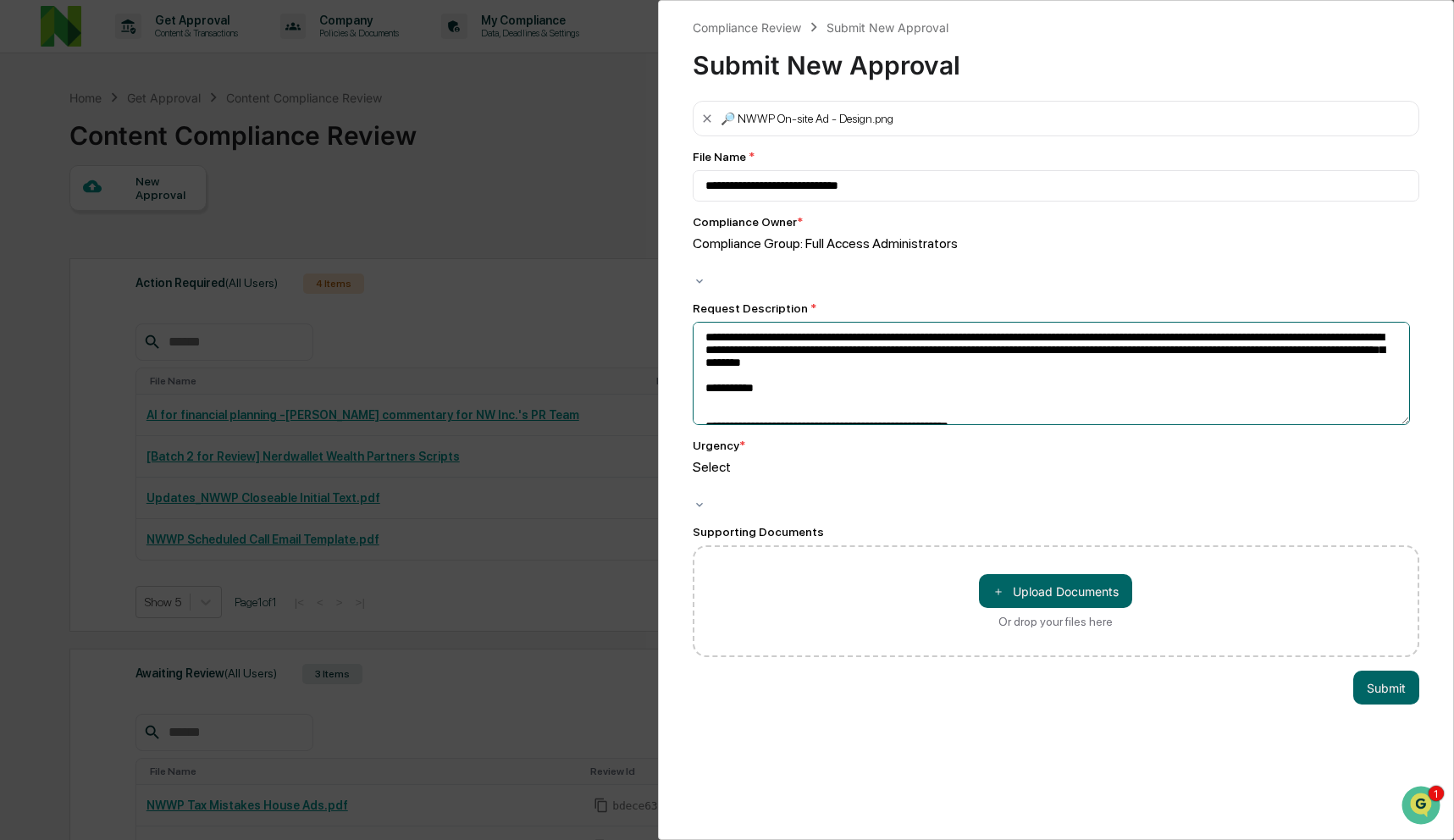
click at [1119, 397] on textarea at bounding box center [1051, 373] width 718 height 103
click at [704, 321] on textarea at bounding box center [1051, 373] width 718 height 103
type textarea "**********"
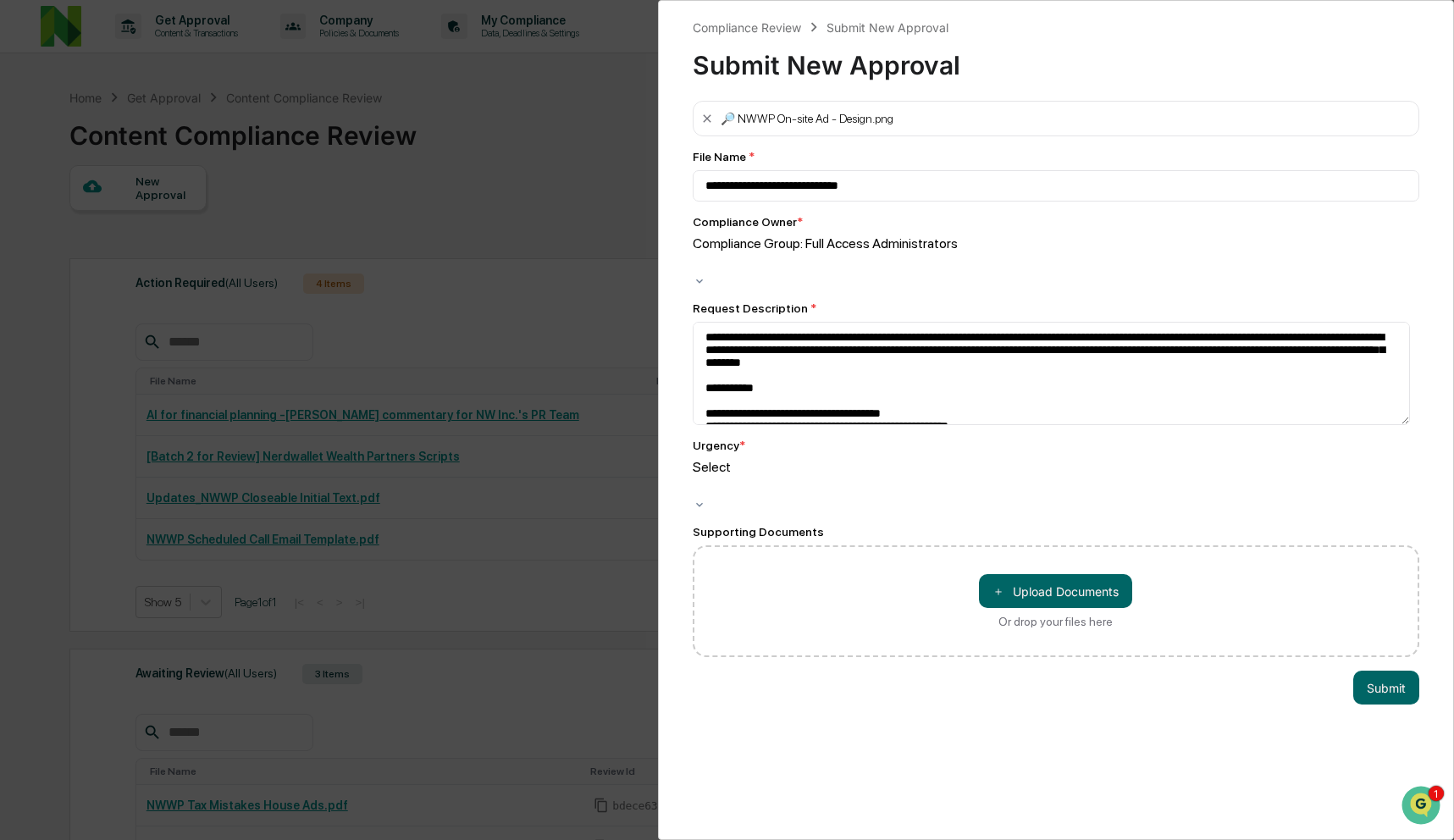
click at [697, 273] on div at bounding box center [695, 263] width 3 height 20
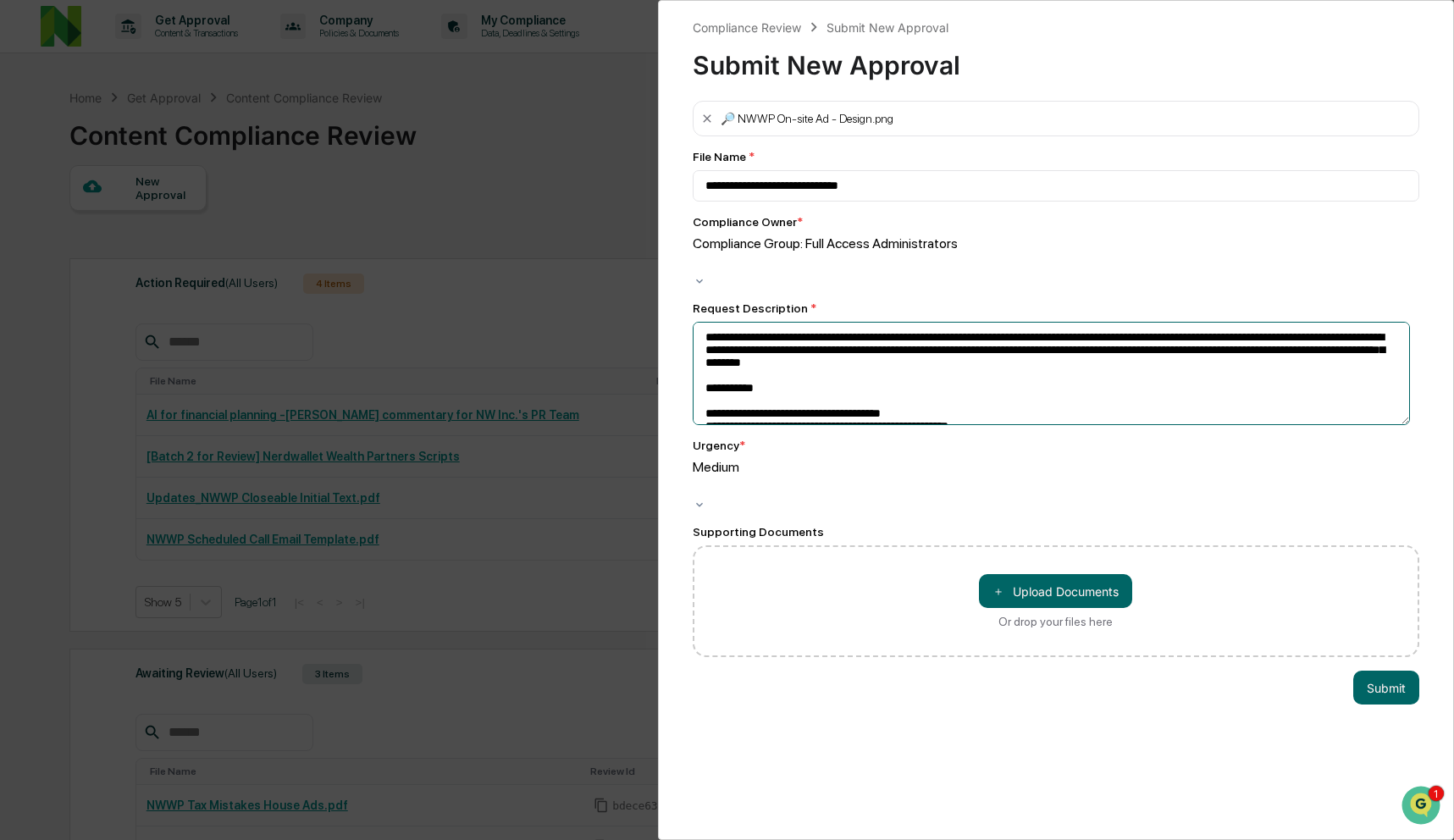
click at [923, 378] on textarea at bounding box center [1051, 373] width 718 height 103
click at [920, 389] on textarea at bounding box center [1051, 373] width 718 height 103
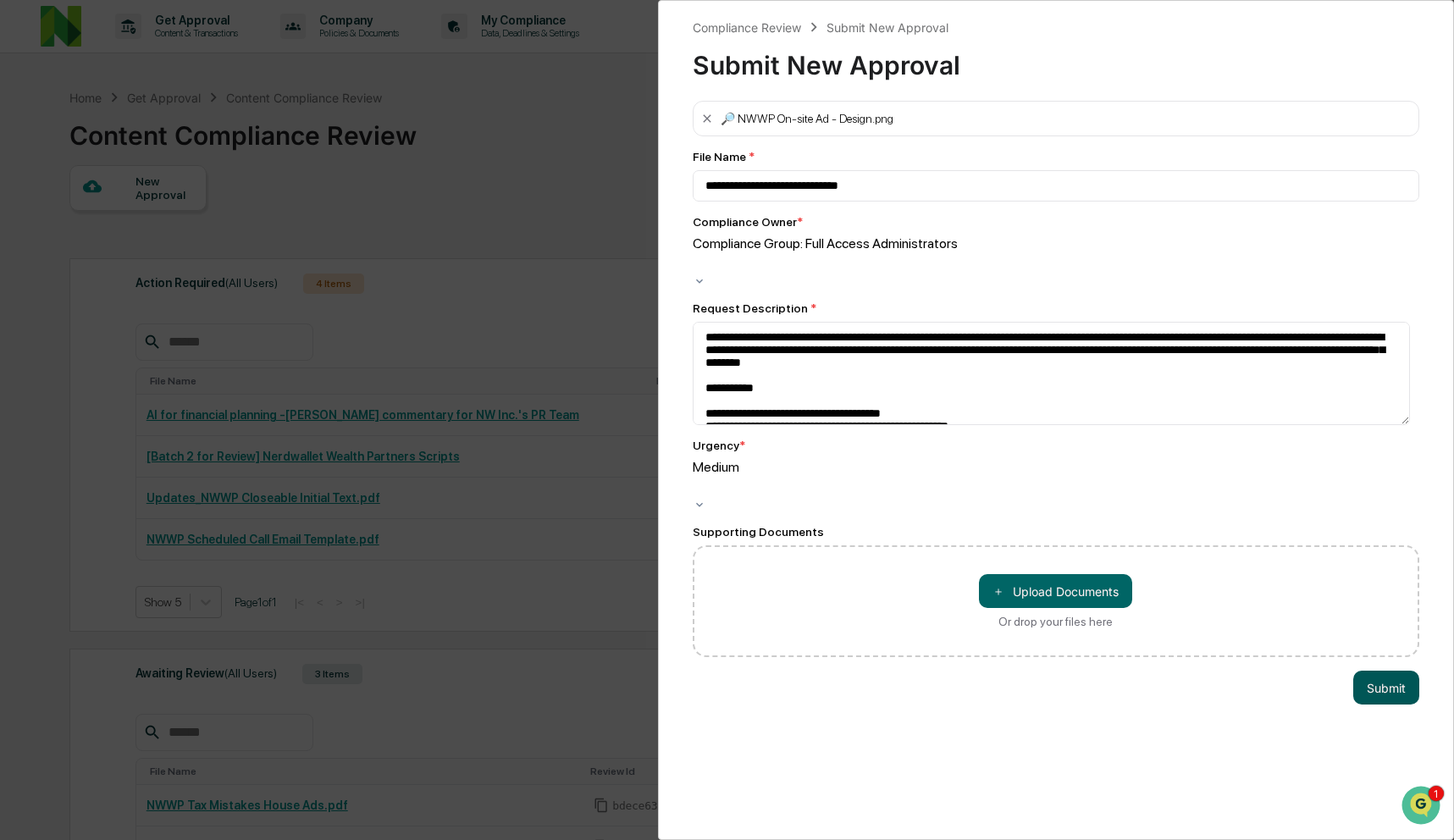
click at [1395, 670] on button "Submit" at bounding box center [1386, 687] width 66 height 34
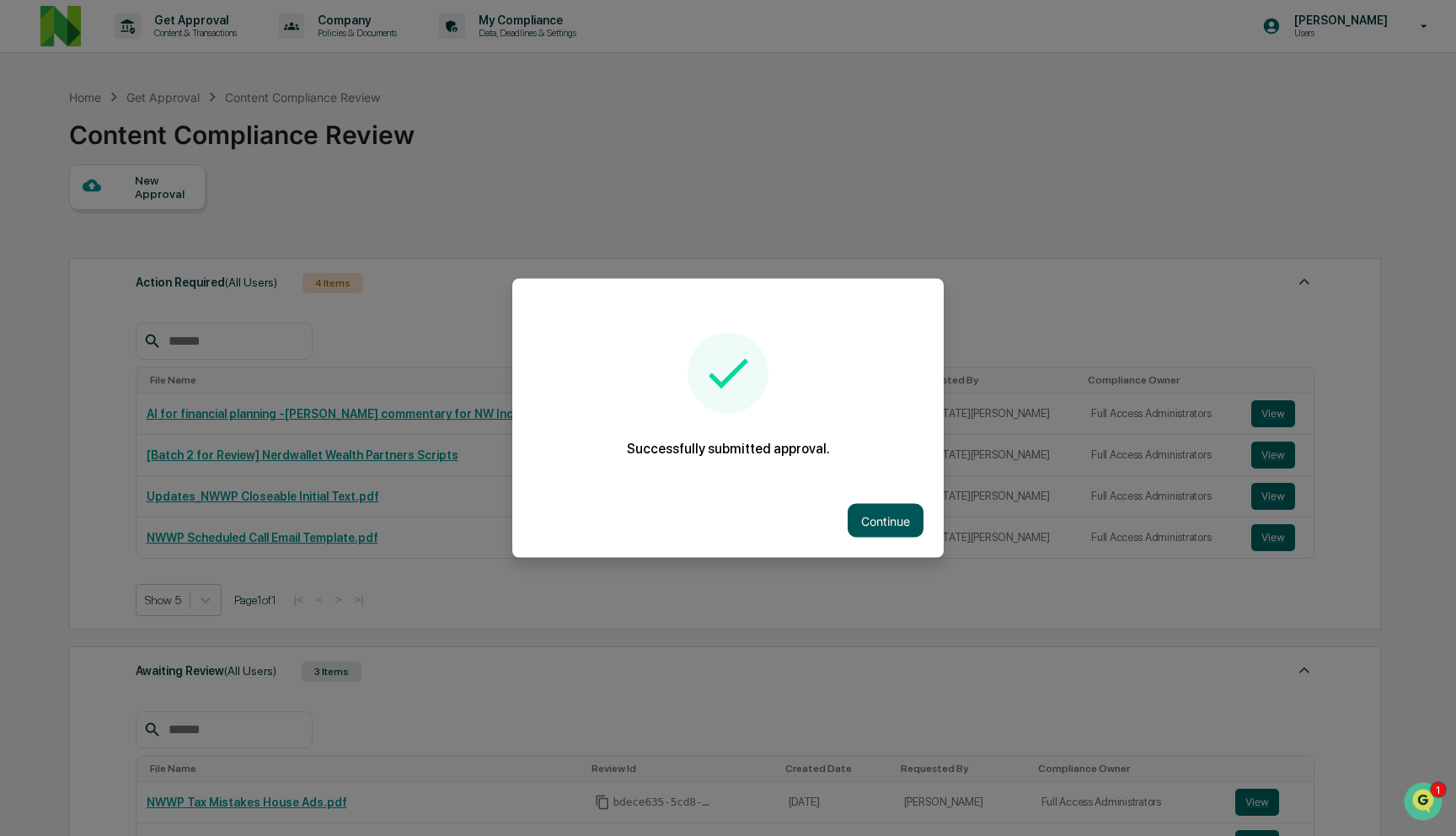
click at [896, 519] on button "Continue" at bounding box center [885, 521] width 76 height 34
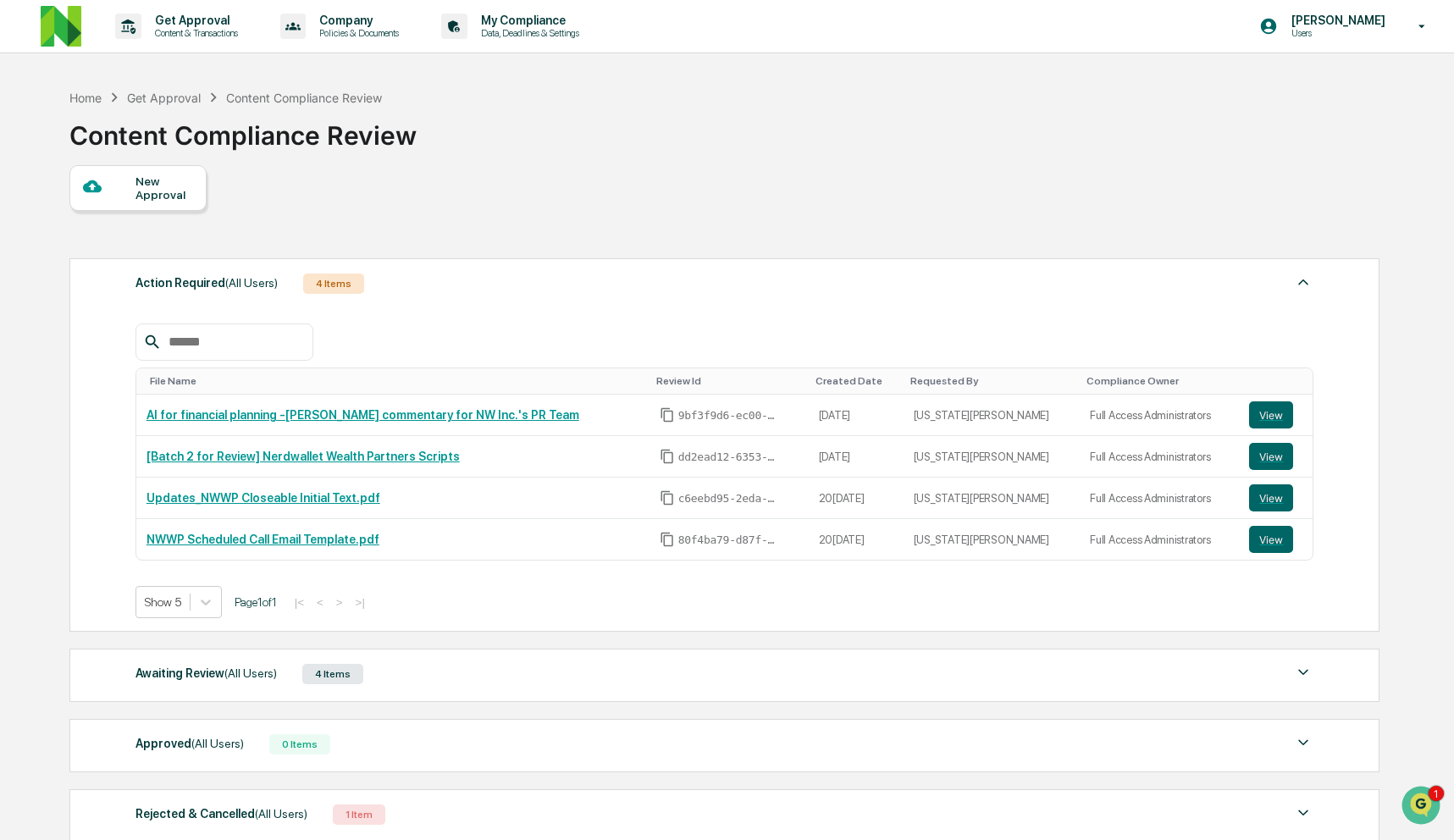
scroll to position [143, 0]
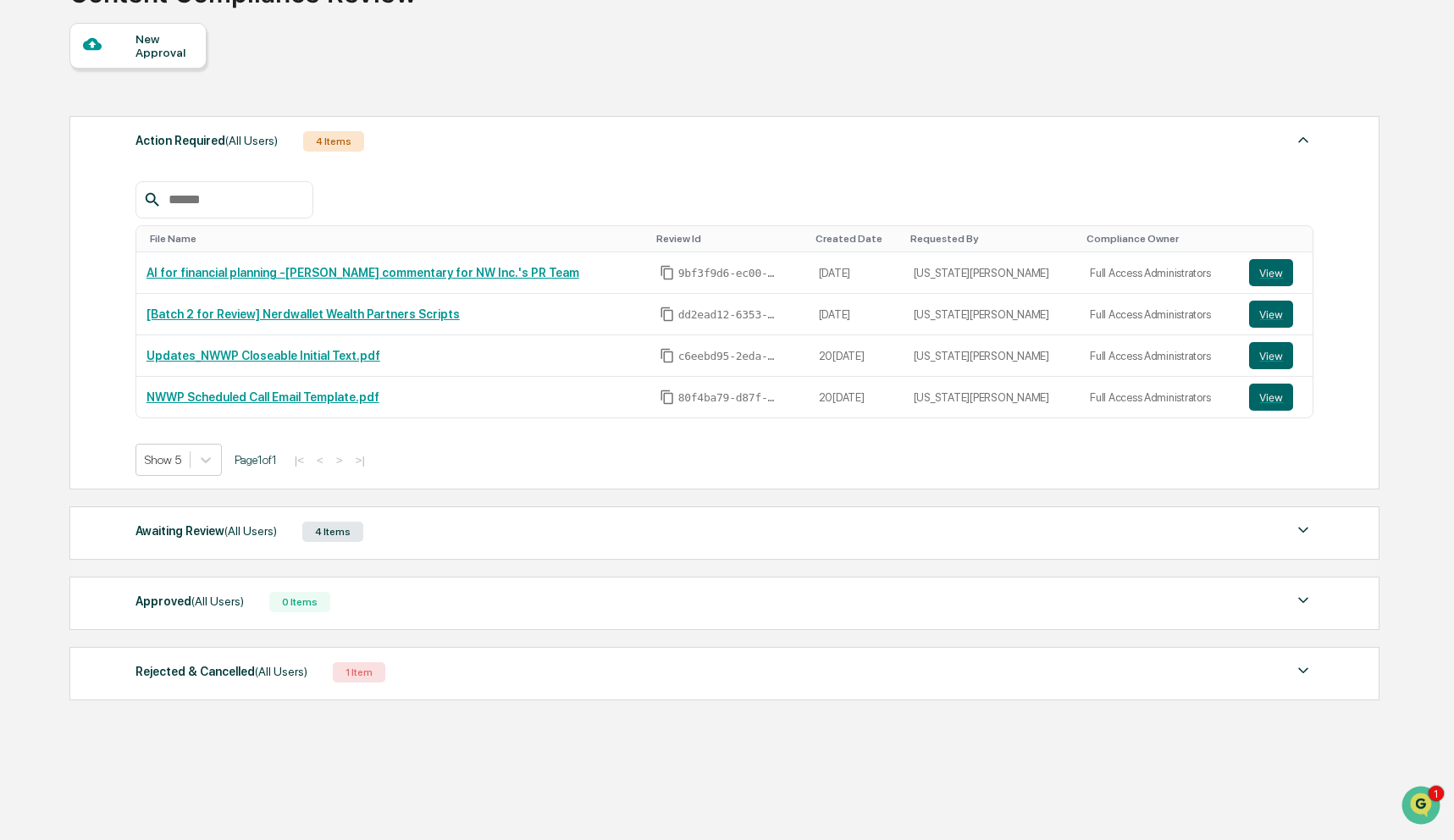
click at [728, 528] on div "Awaiting Review (All Users) 4 Items" at bounding box center [725, 532] width 1178 height 24
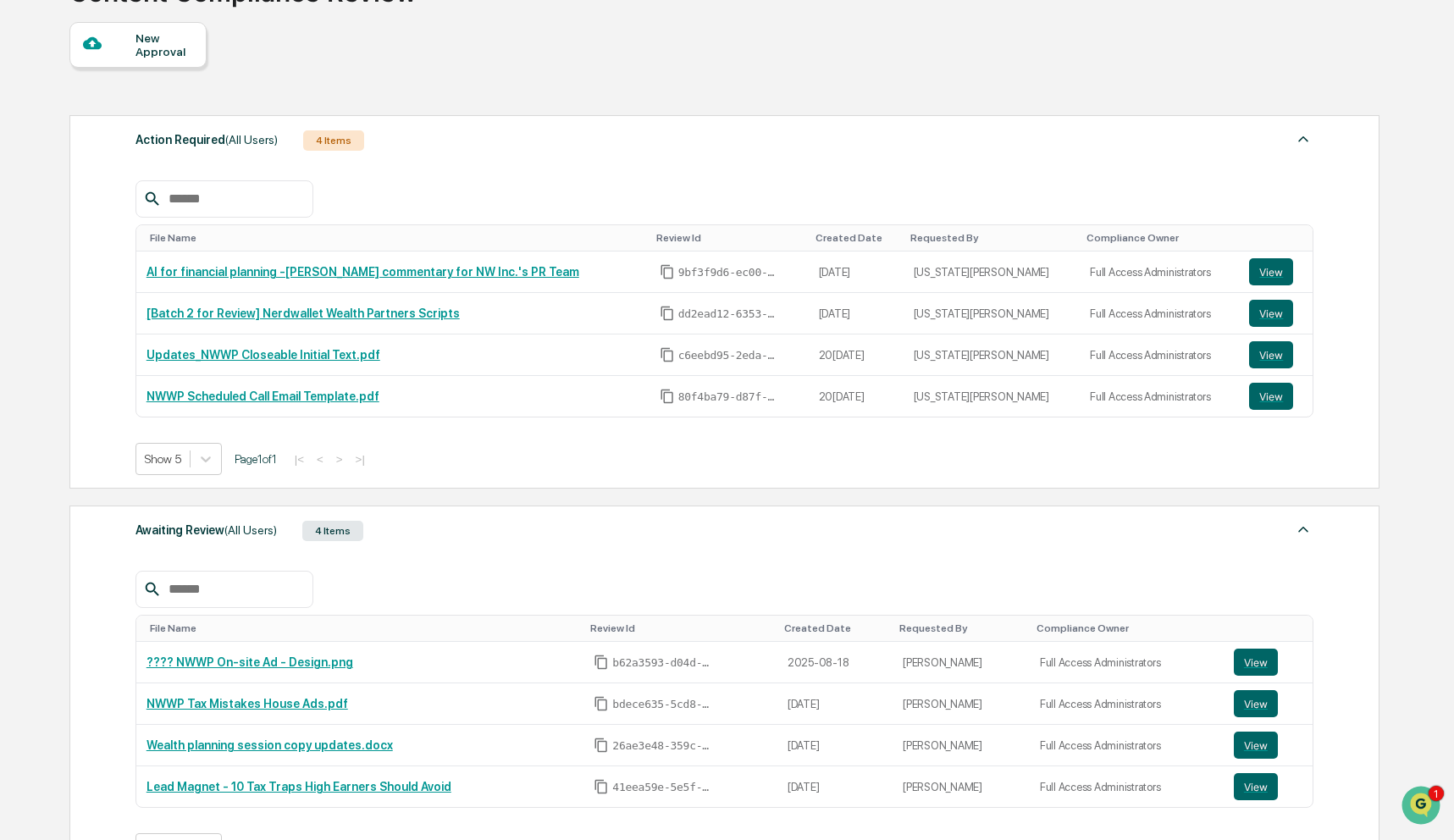
scroll to position [463, 0]
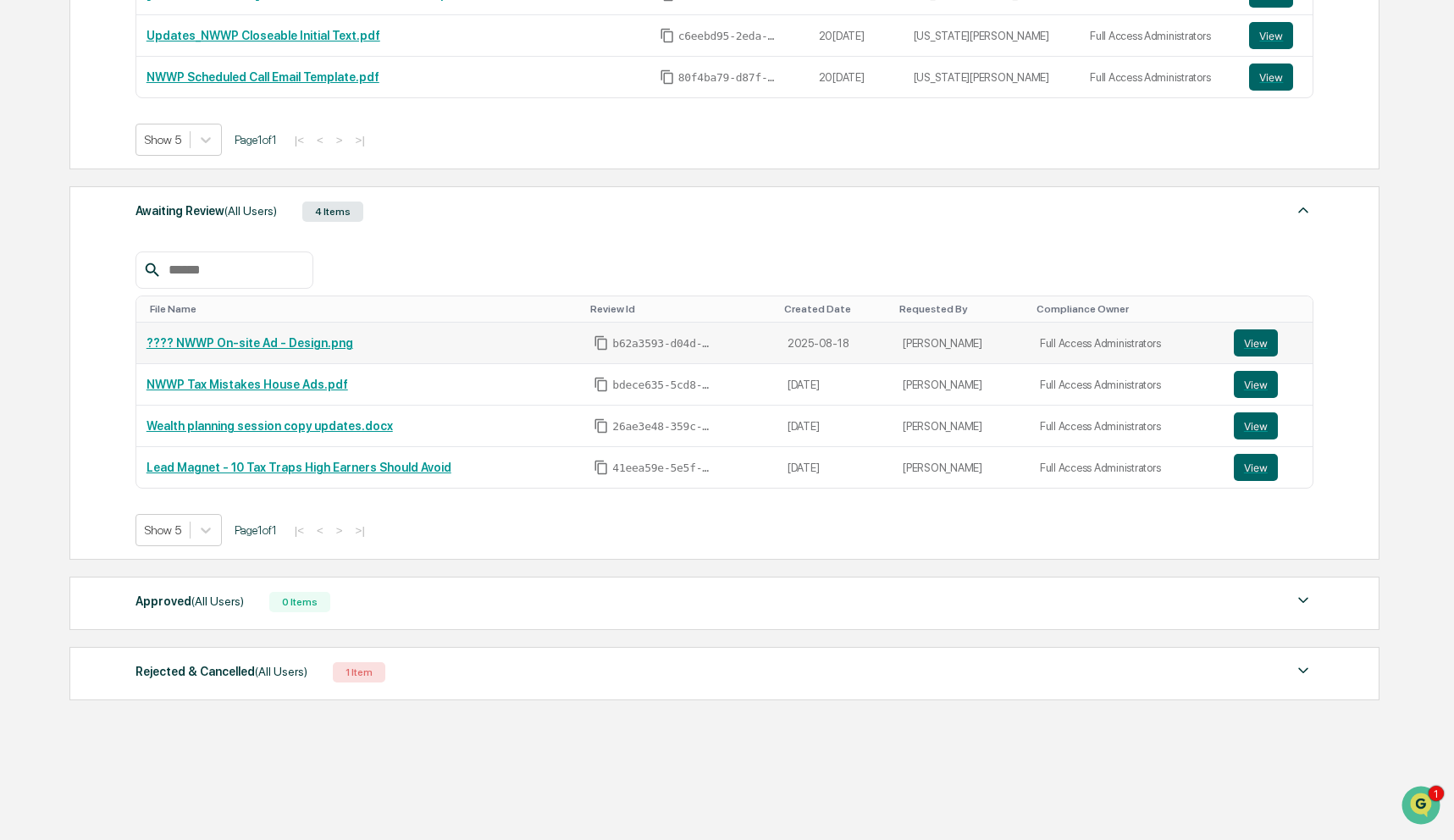
click at [268, 343] on link "???? NWWP On-site Ad - Design.png" at bounding box center [250, 343] width 206 height 14
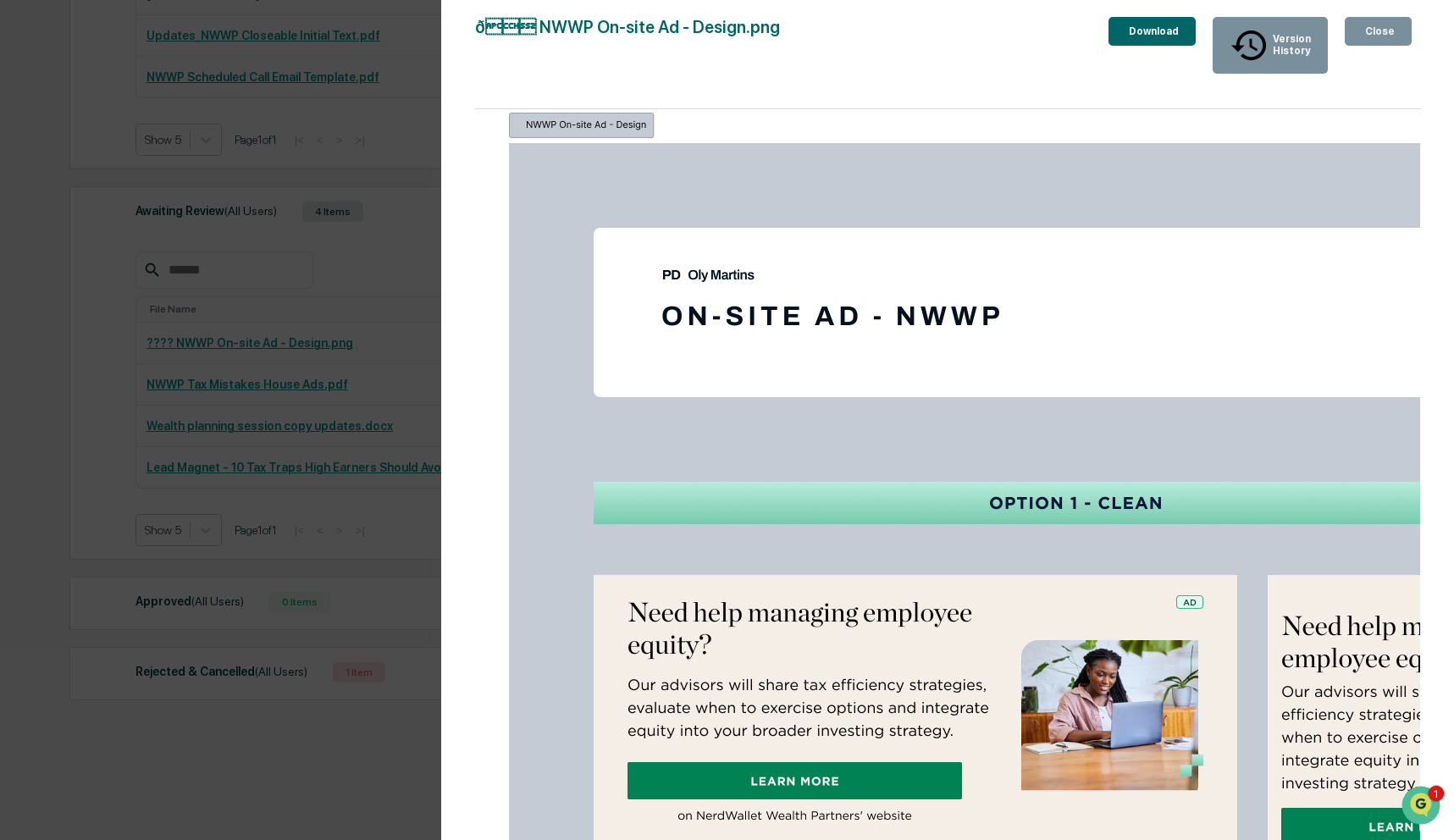
click at [313, 258] on div "Version History 0[DATE]3:46 PM[PERSON_NAME] ð NWWP On-site Ad - Design.png C…" at bounding box center [727, 420] width 1454 height 840
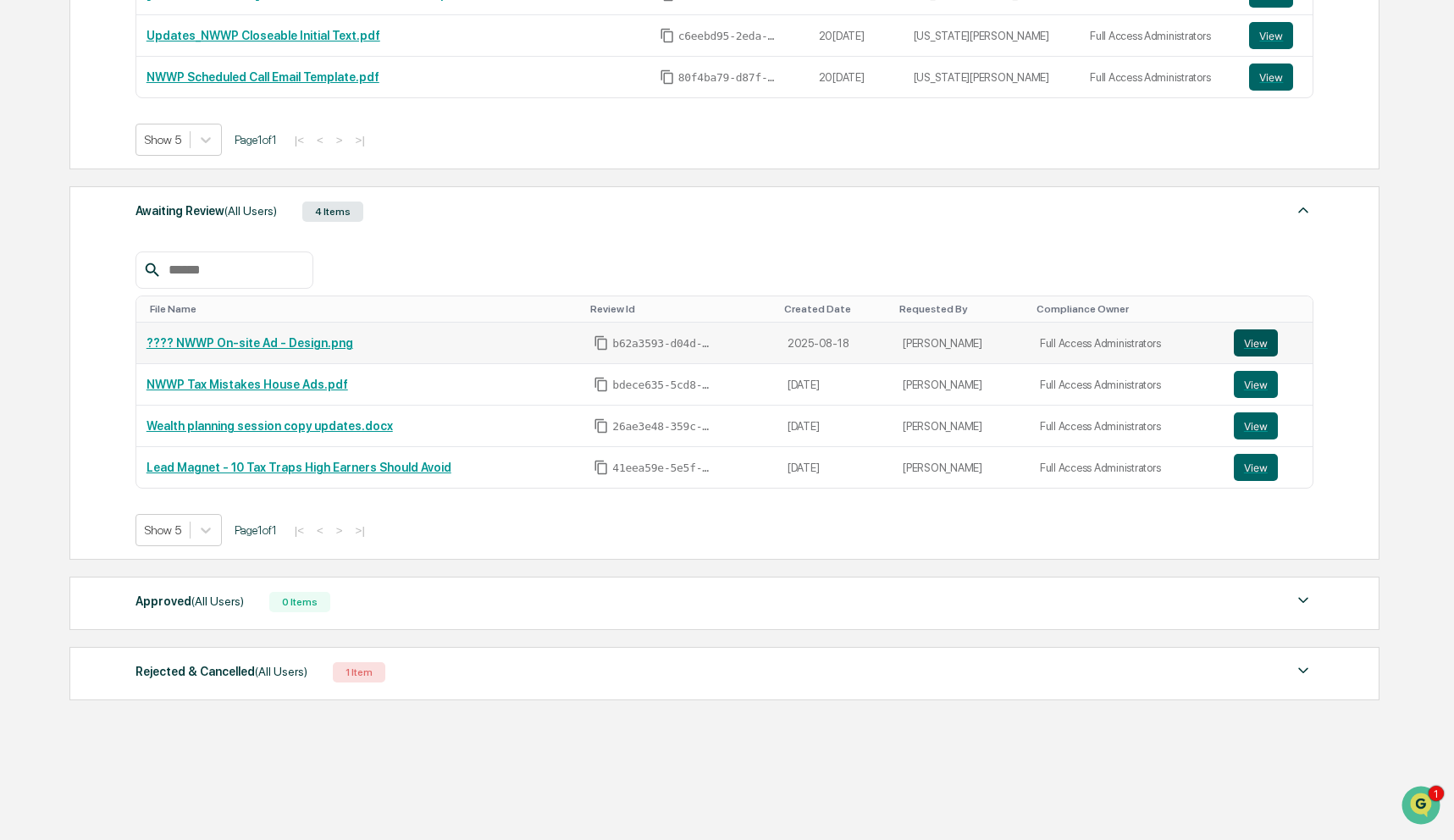
click at [1254, 336] on button "View" at bounding box center [1256, 342] width 44 height 27
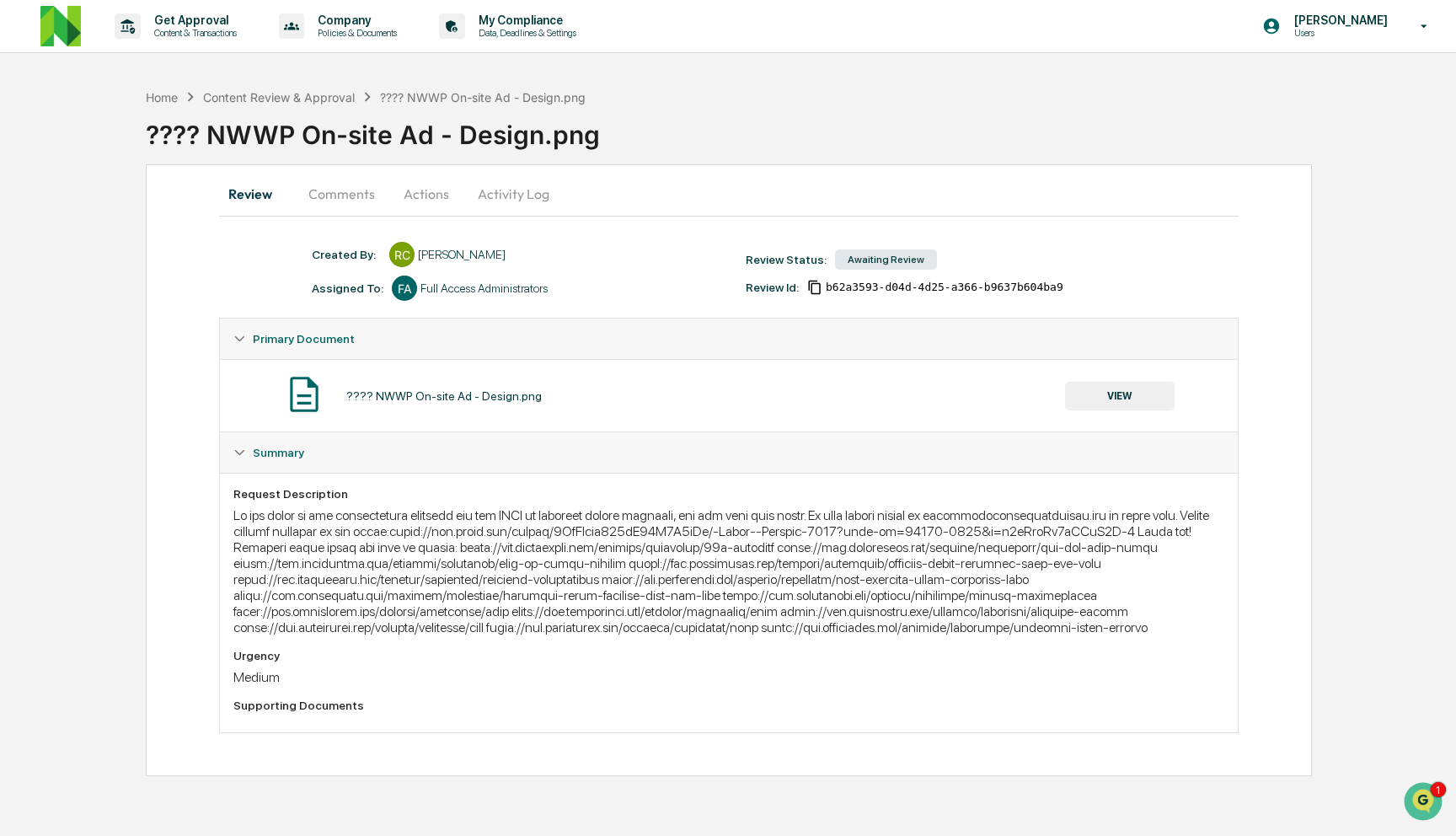
click at [334, 192] on button "Comments" at bounding box center [342, 193] width 94 height 40
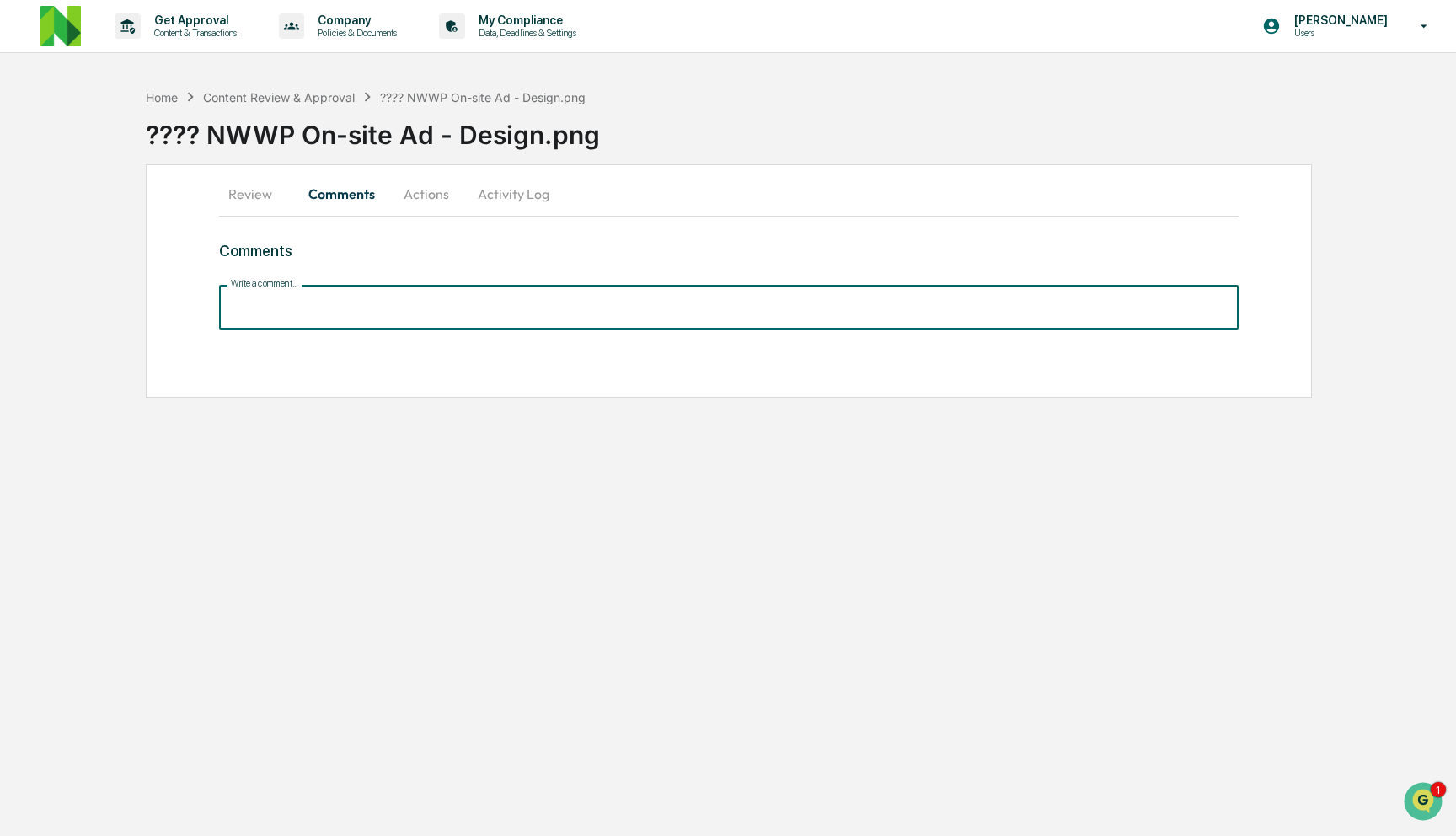
click at [385, 304] on input "Write a comment..." at bounding box center [728, 307] width 1020 height 44
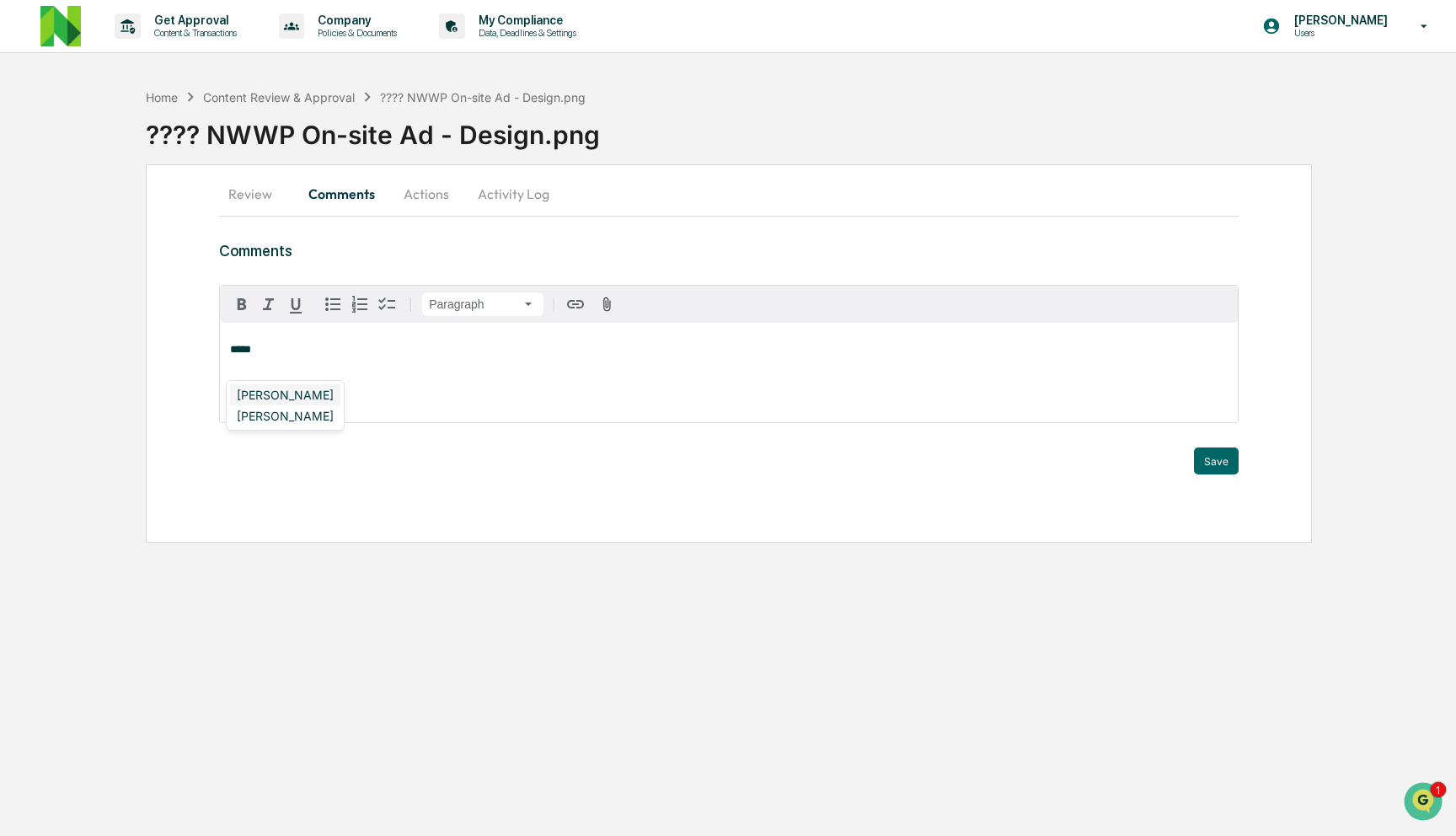
click at [297, 387] on div "[PERSON_NAME]" at bounding box center [285, 394] width 111 height 21
click at [268, 417] on div "[PERSON_NAME]" at bounding box center [340, 416] width 219 height 21
drag, startPoint x: 226, startPoint y: 394, endPoint x: 225, endPoint y: 334, distance: 60.0
click at [225, 334] on div "**********" at bounding box center [728, 372] width 1018 height 100
drag, startPoint x: 353, startPoint y: 354, endPoint x: 318, endPoint y: 348, distance: 35.5
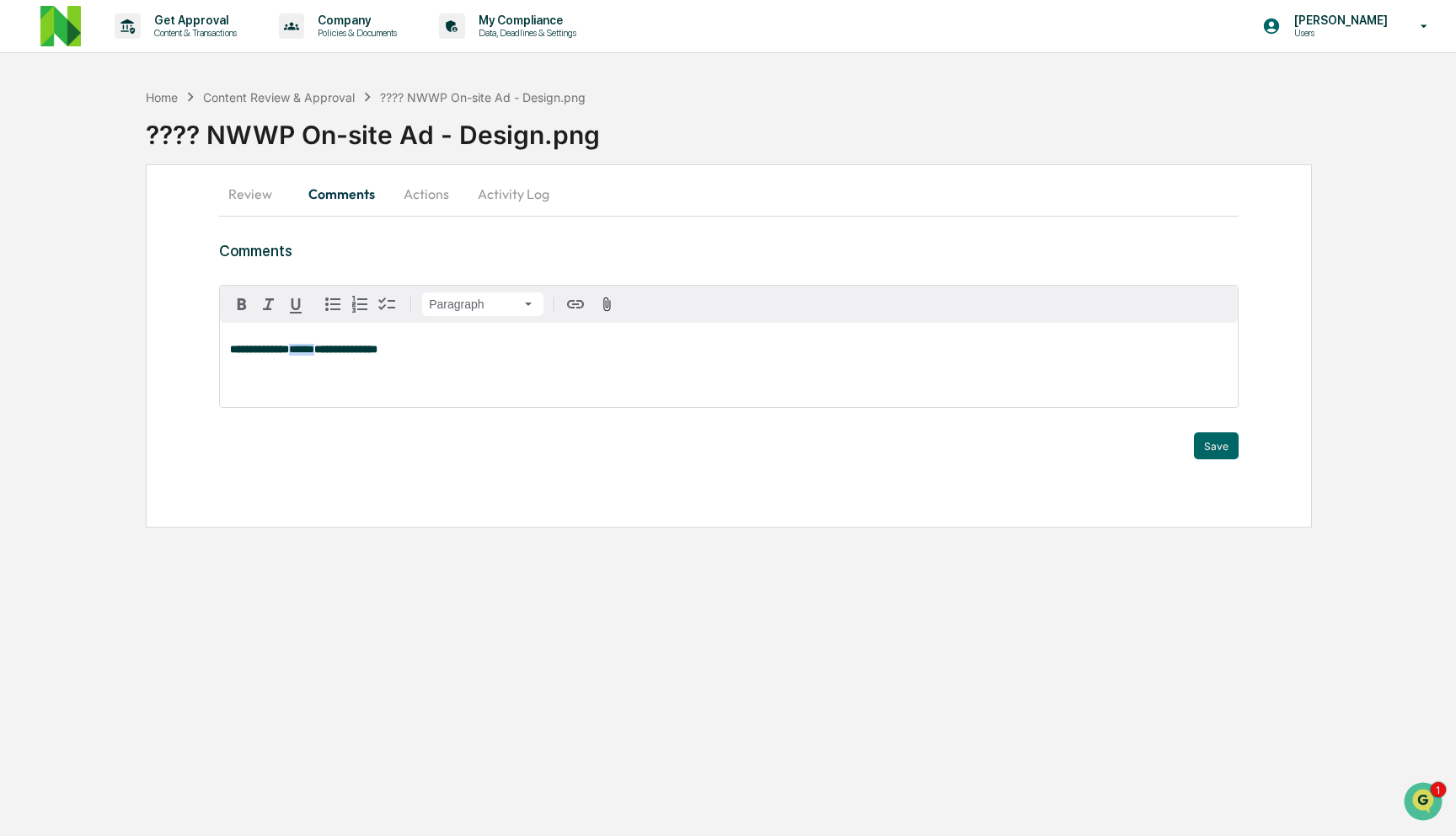
click at [314, 348] on span "******" at bounding box center [302, 348] width 26 height 11
click at [475, 359] on div "**********" at bounding box center [728, 364] width 1018 height 84
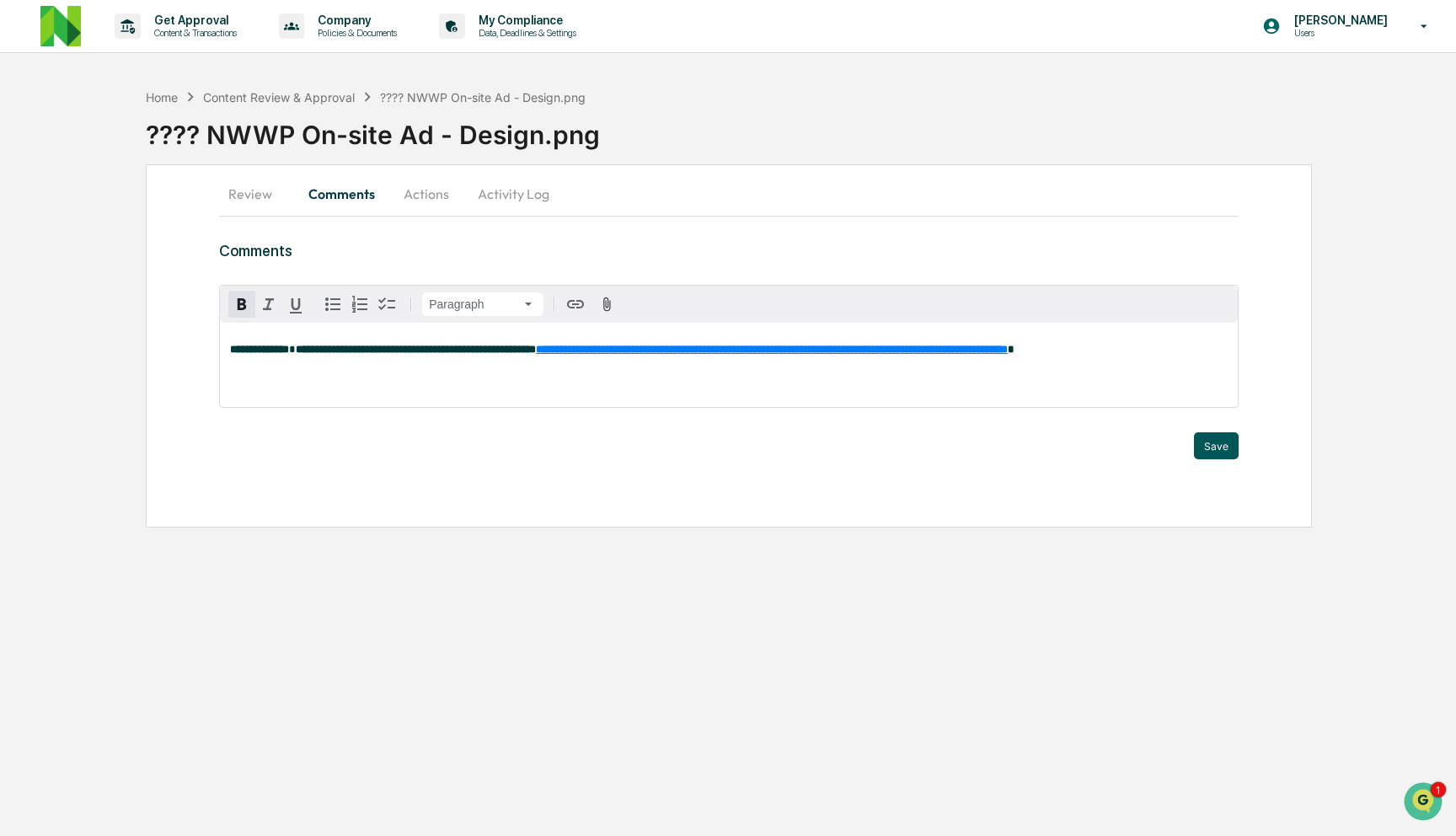
click at [1199, 438] on button "Save" at bounding box center [1216, 445] width 44 height 27
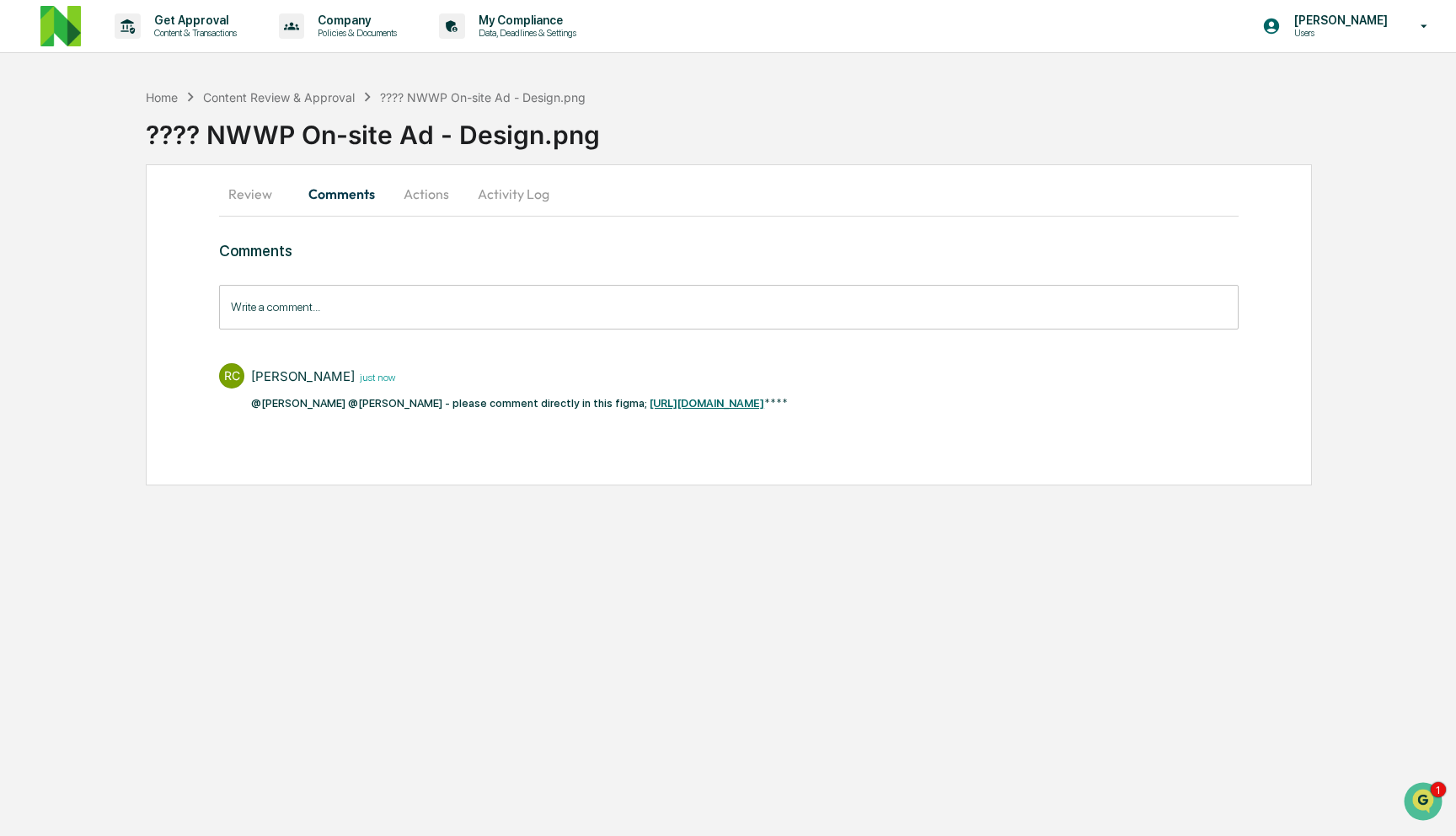
click at [261, 200] on button "Review" at bounding box center [257, 193] width 76 height 40
